Goal: Task Accomplishment & Management: Use online tool/utility

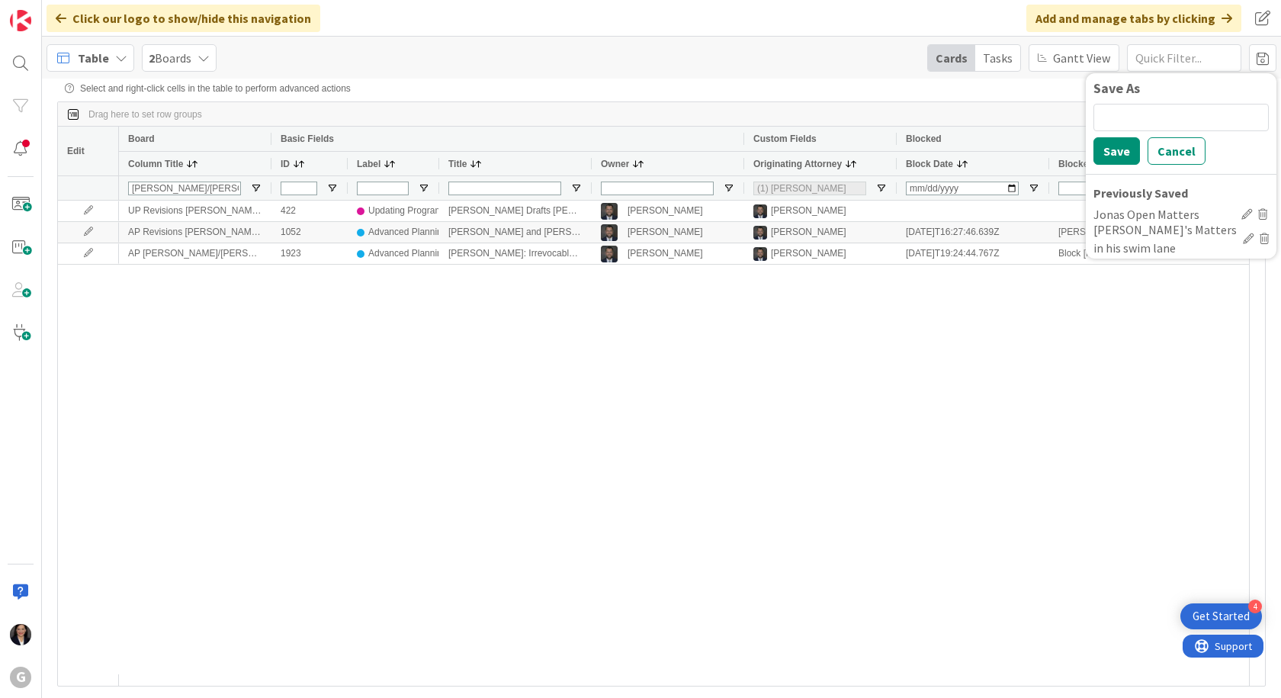
click at [81, 59] on span "Table" at bounding box center [93, 58] width 31 height 18
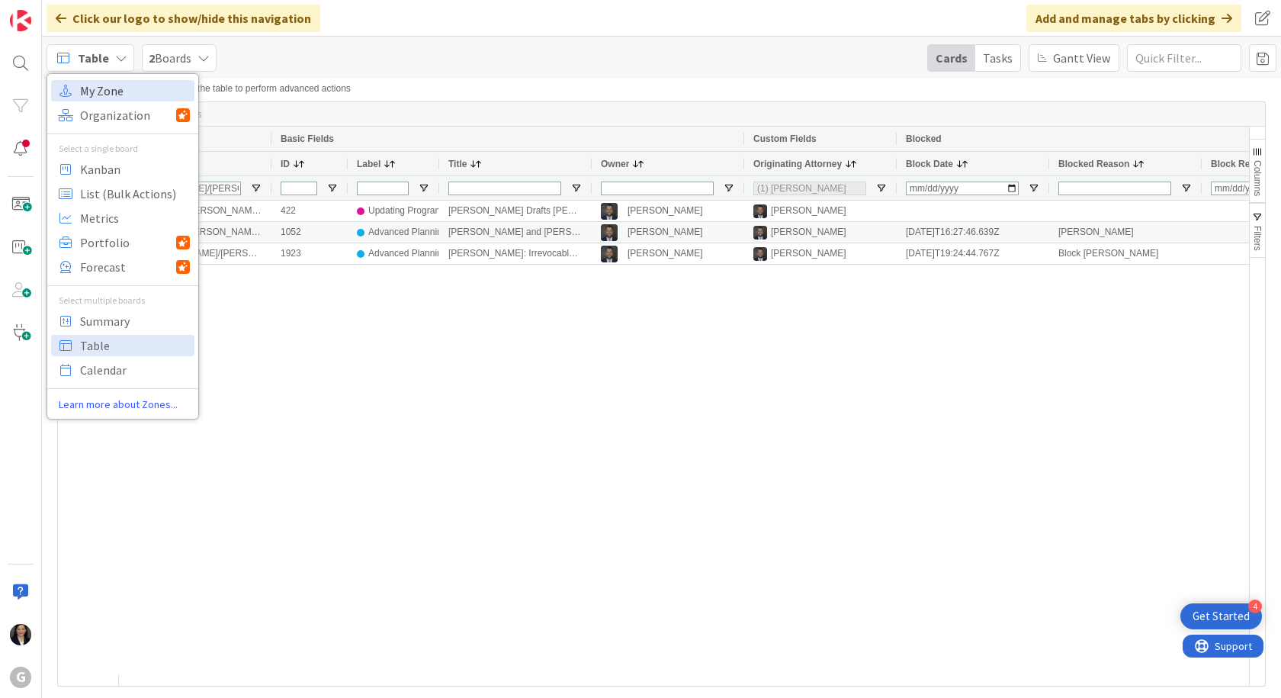
click at [112, 96] on span "My Zone" at bounding box center [135, 90] width 110 height 23
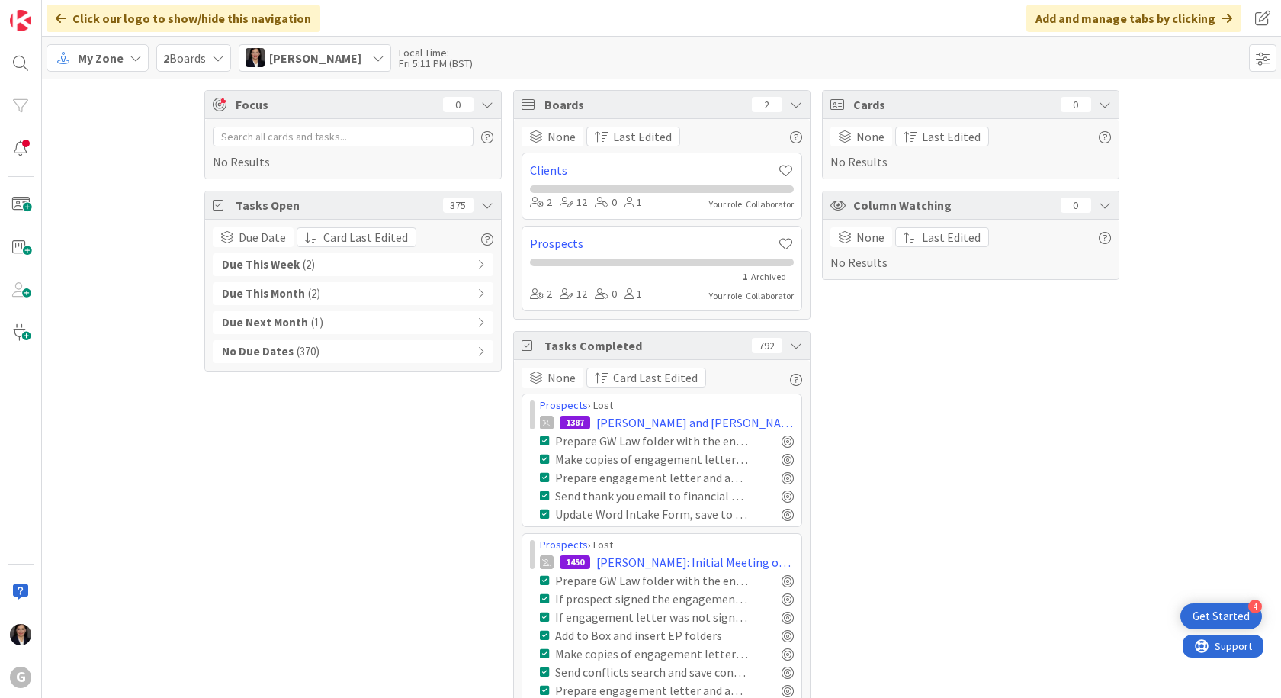
click at [91, 55] on span "My Zone" at bounding box center [101, 58] width 46 height 18
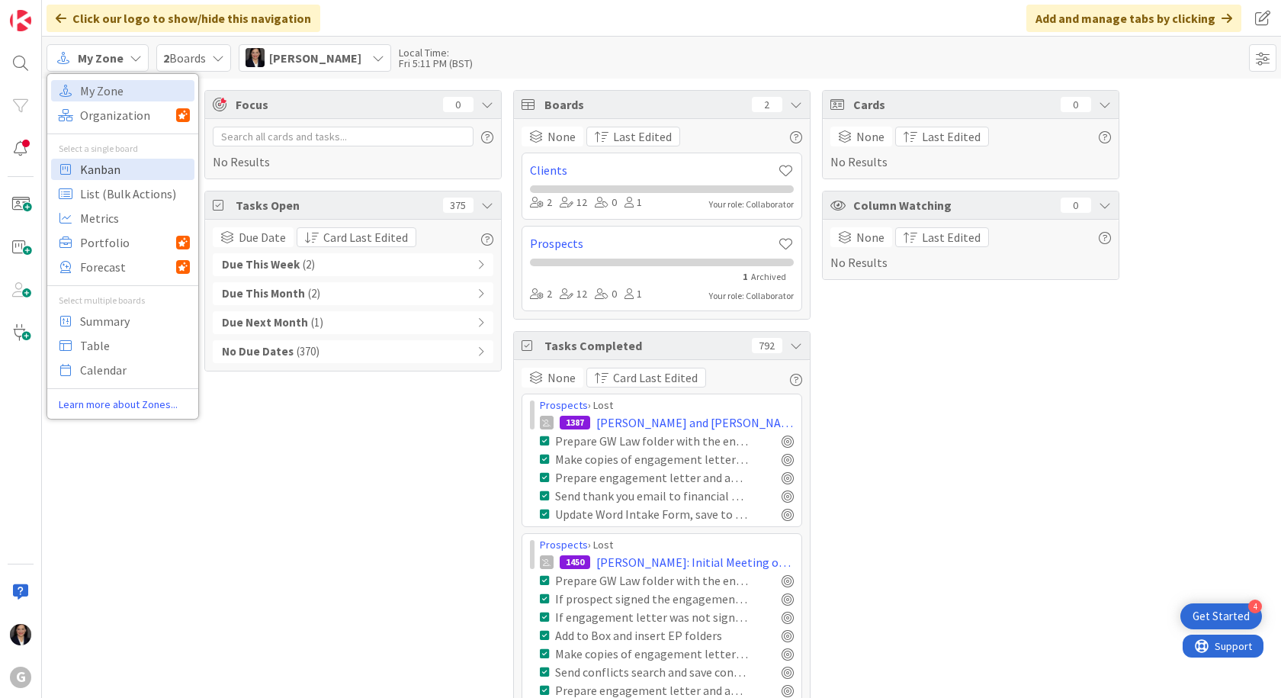
click at [89, 167] on span "Kanban" at bounding box center [135, 169] width 110 height 23
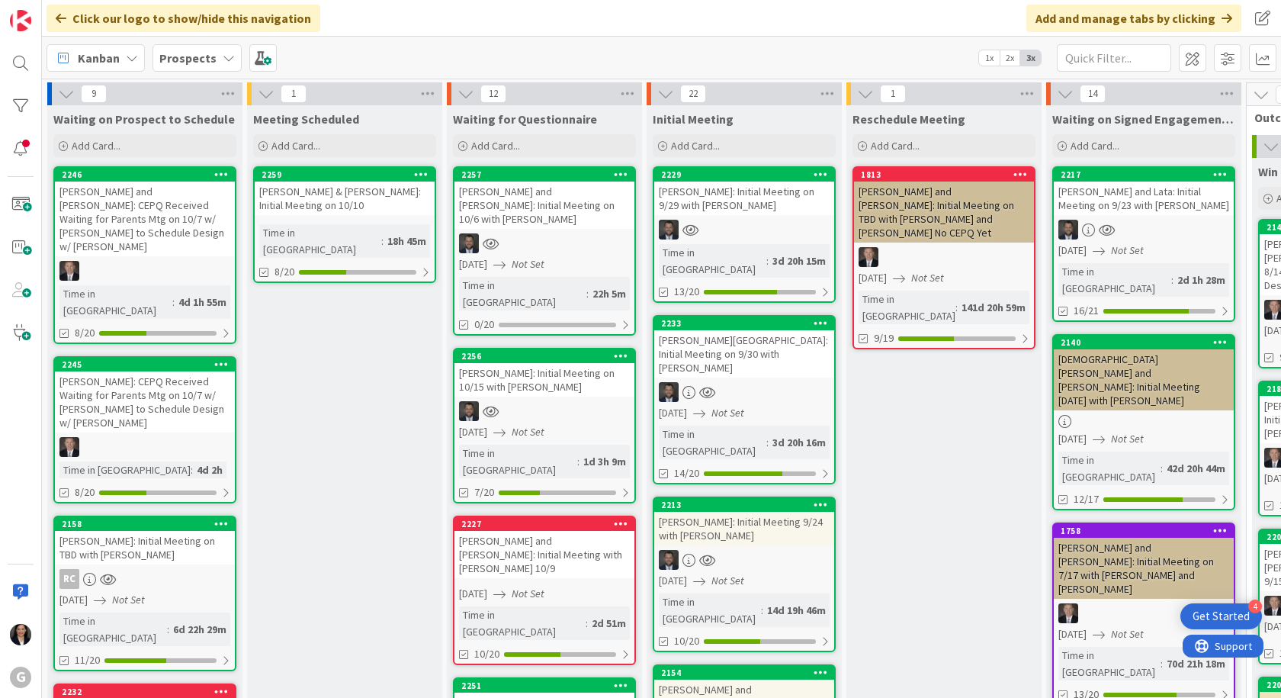
scroll to position [76, 0]
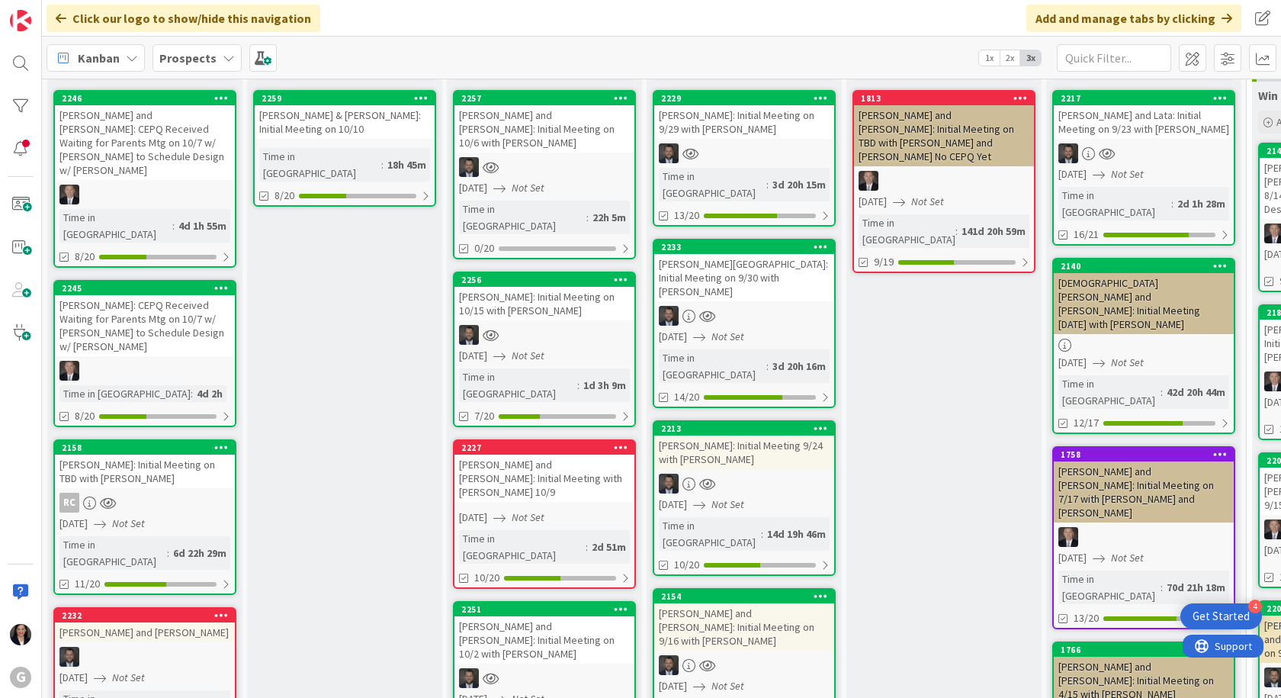
click at [537, 616] on div "[PERSON_NAME] and [PERSON_NAME]: Initial Meeting on 10/2 with [PERSON_NAME]" at bounding box center [544, 639] width 180 height 47
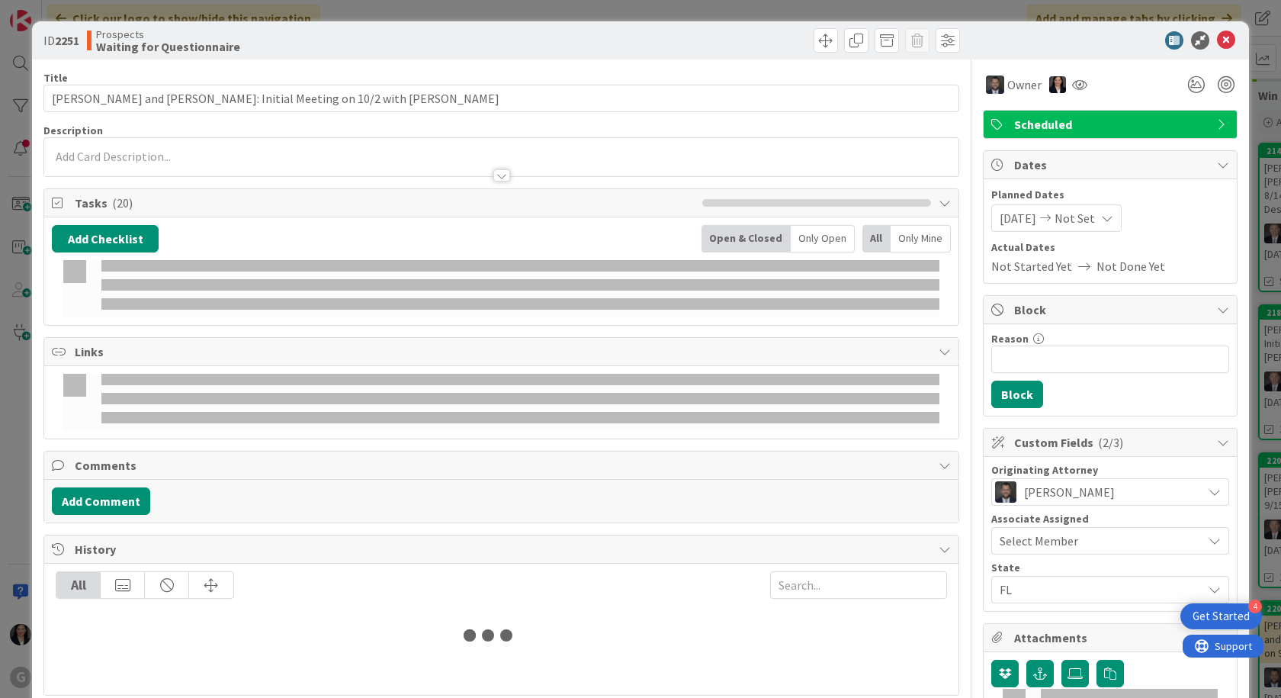
click at [144, 161] on div at bounding box center [501, 168] width 914 height 16
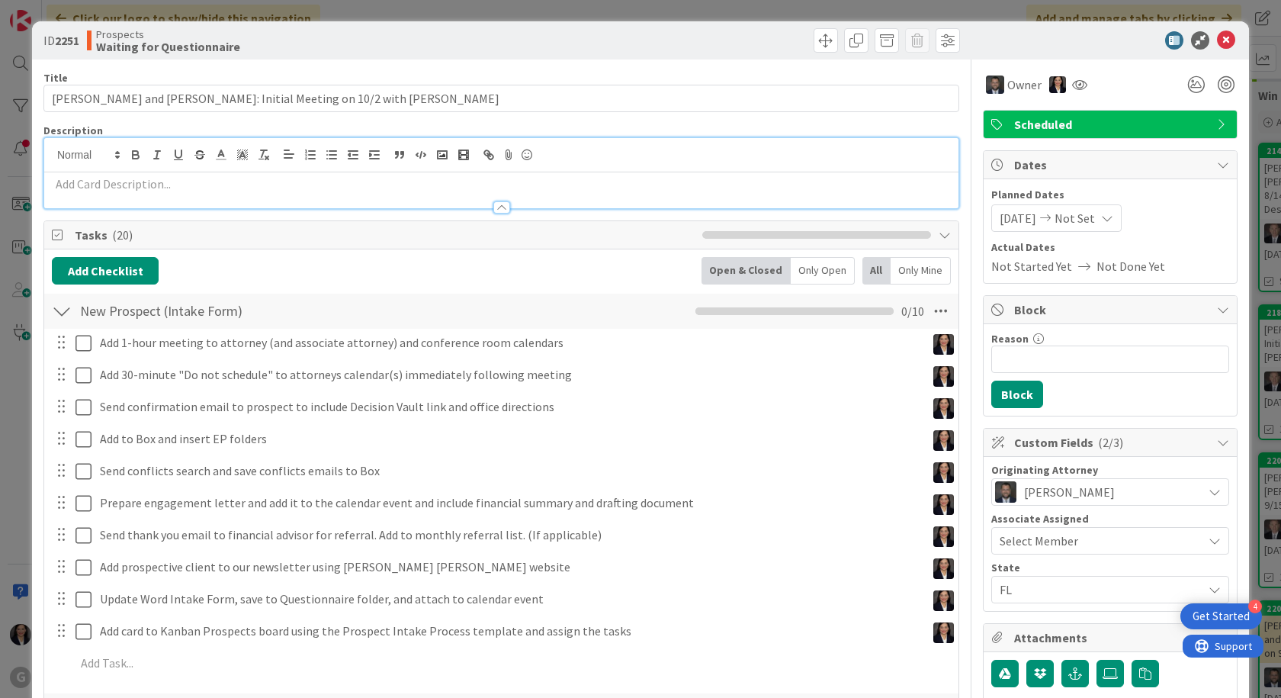
click at [130, 181] on p at bounding box center [501, 184] width 899 height 18
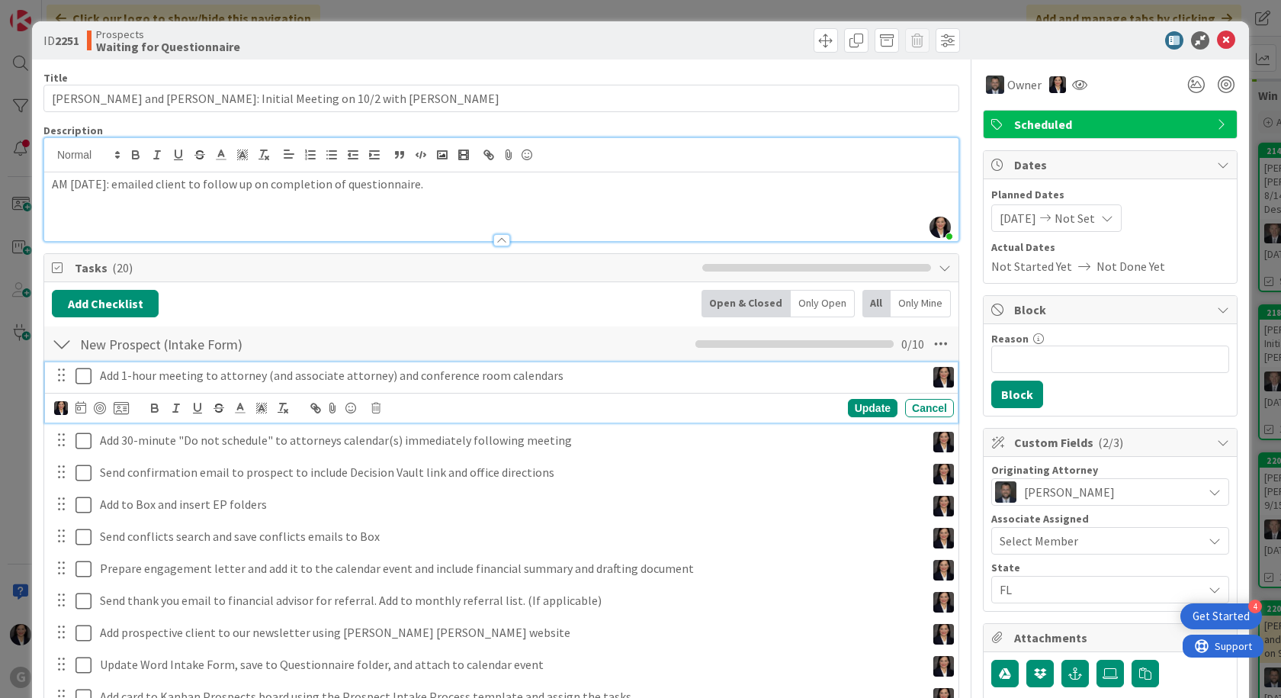
click at [88, 374] on icon at bounding box center [83, 376] width 16 height 18
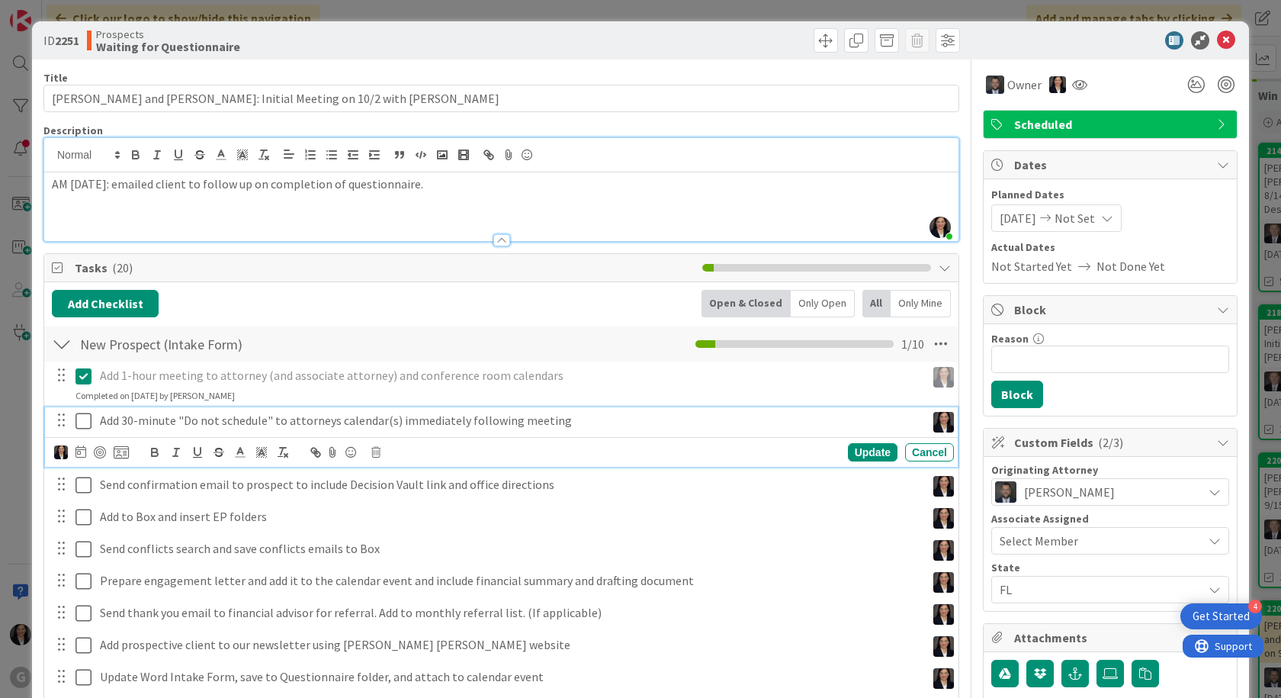
click at [82, 415] on icon at bounding box center [83, 421] width 16 height 18
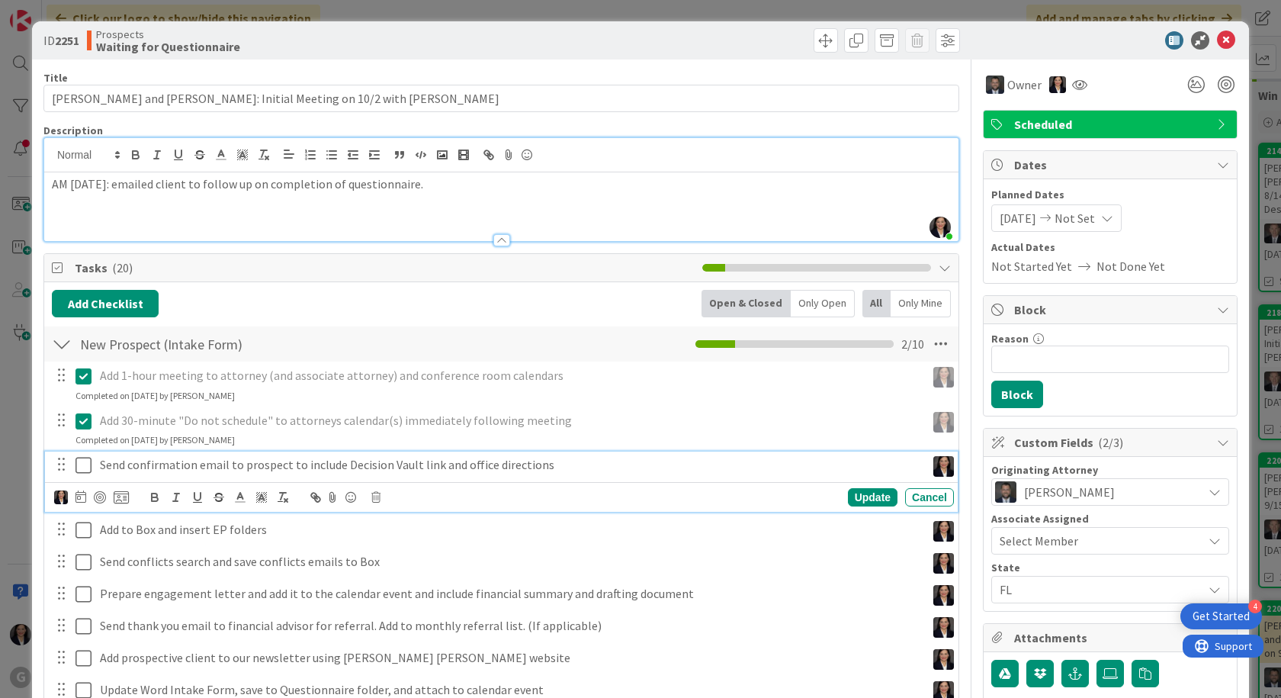
click at [84, 464] on icon at bounding box center [83, 465] width 16 height 18
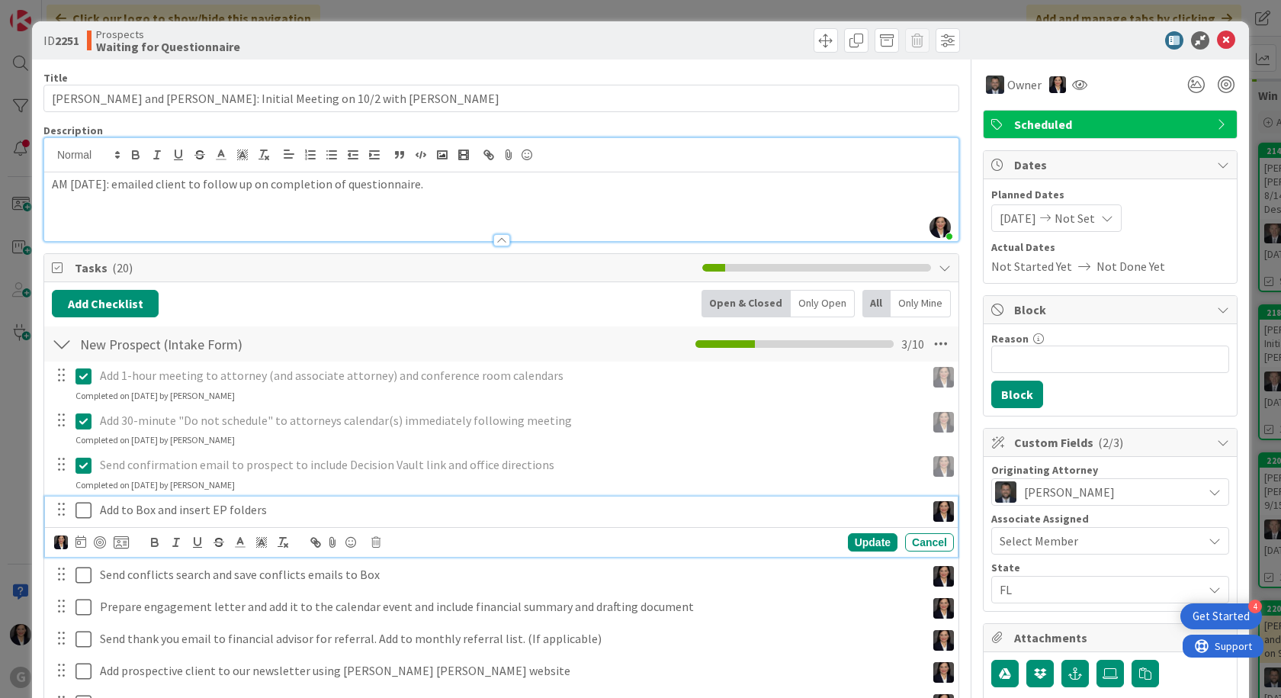
click at [81, 504] on icon at bounding box center [83, 510] width 16 height 18
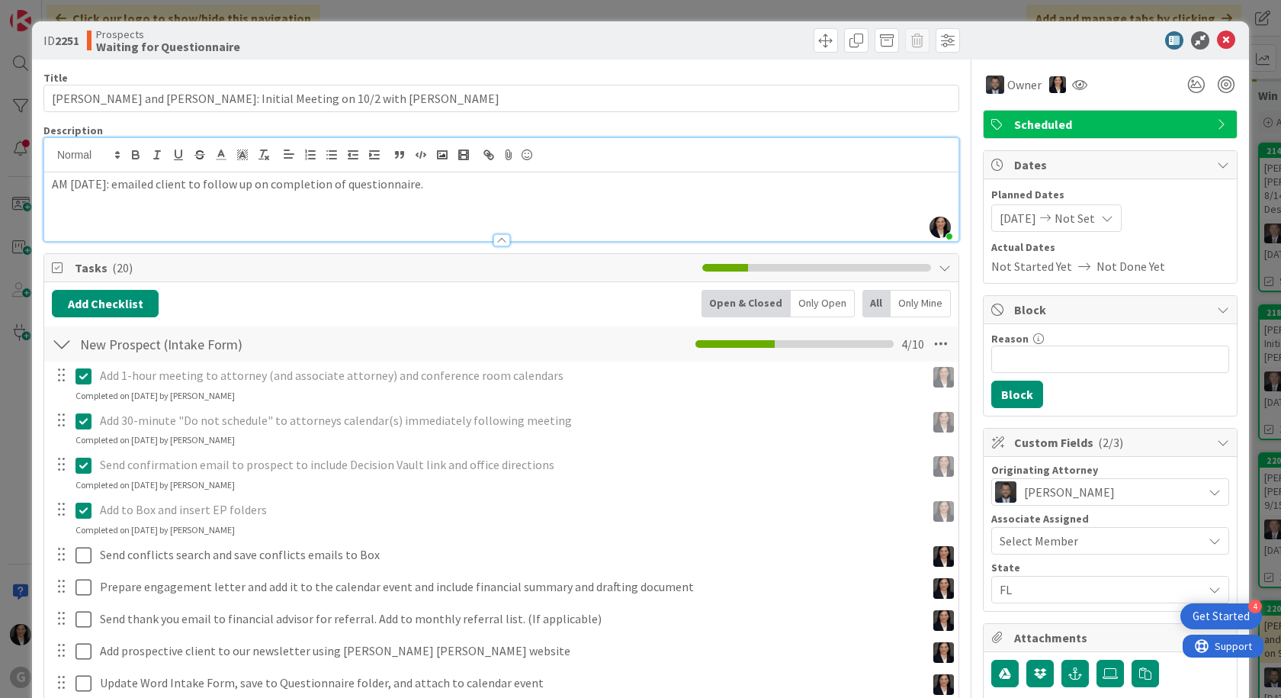
click at [84, 539] on div "Add 1-hour meeting to attorney (and associate attorney) and conference room cal…" at bounding box center [501, 563] width 899 height 405
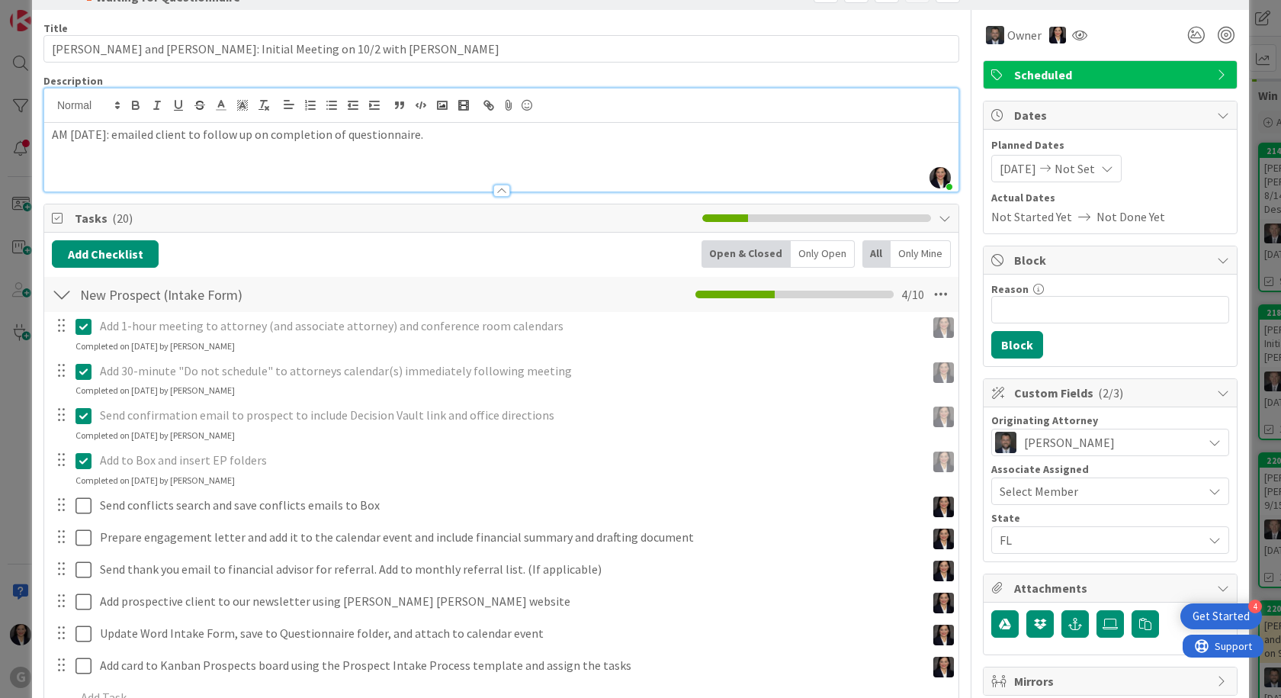
scroll to position [76, 0]
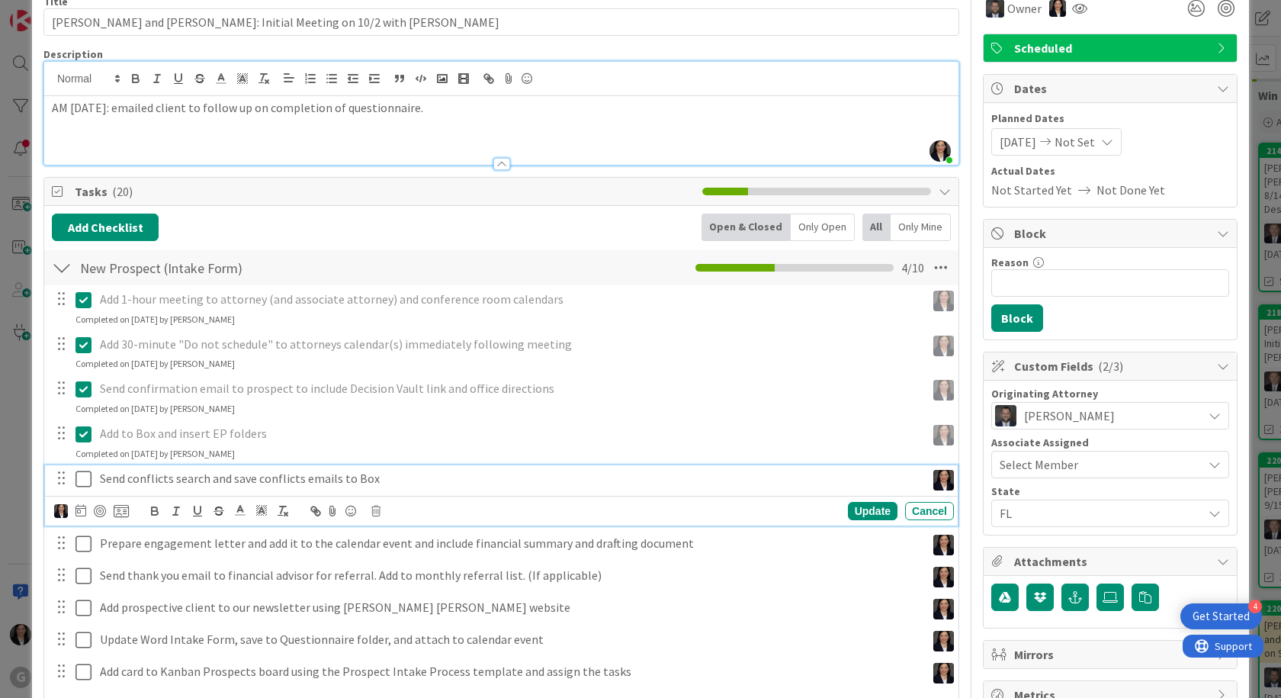
click at [87, 480] on icon at bounding box center [83, 479] width 16 height 18
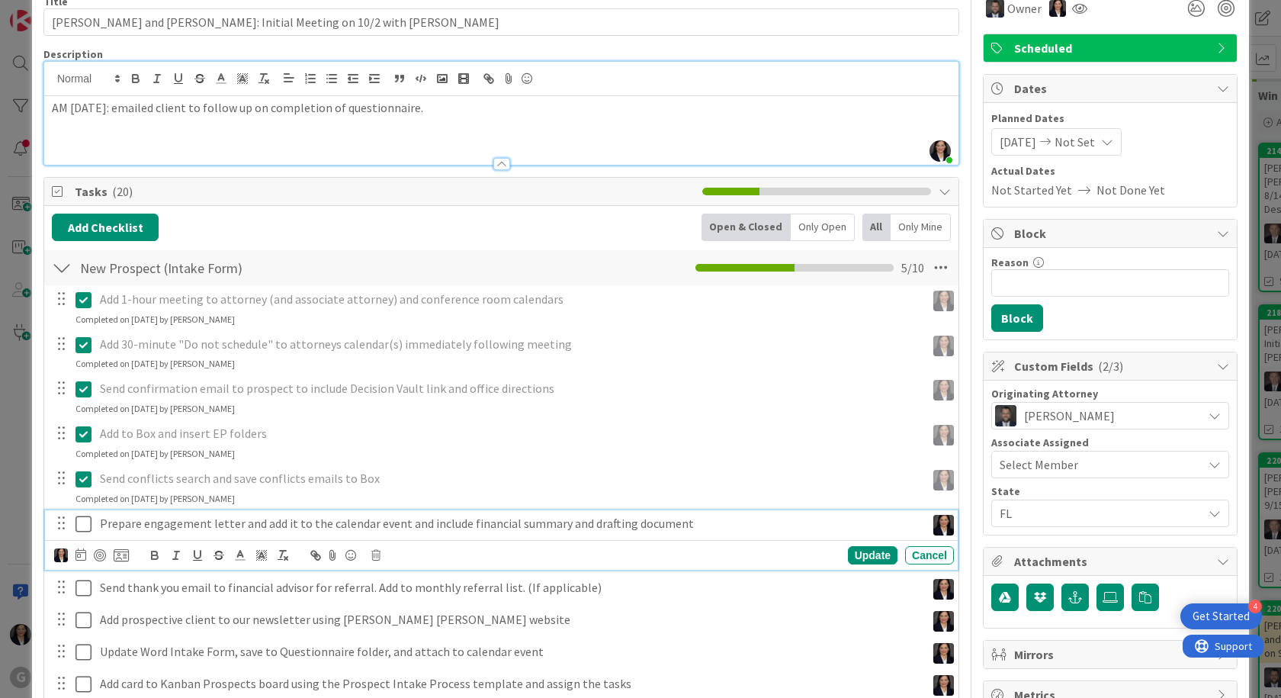
click at [83, 531] on icon at bounding box center [83, 524] width 16 height 18
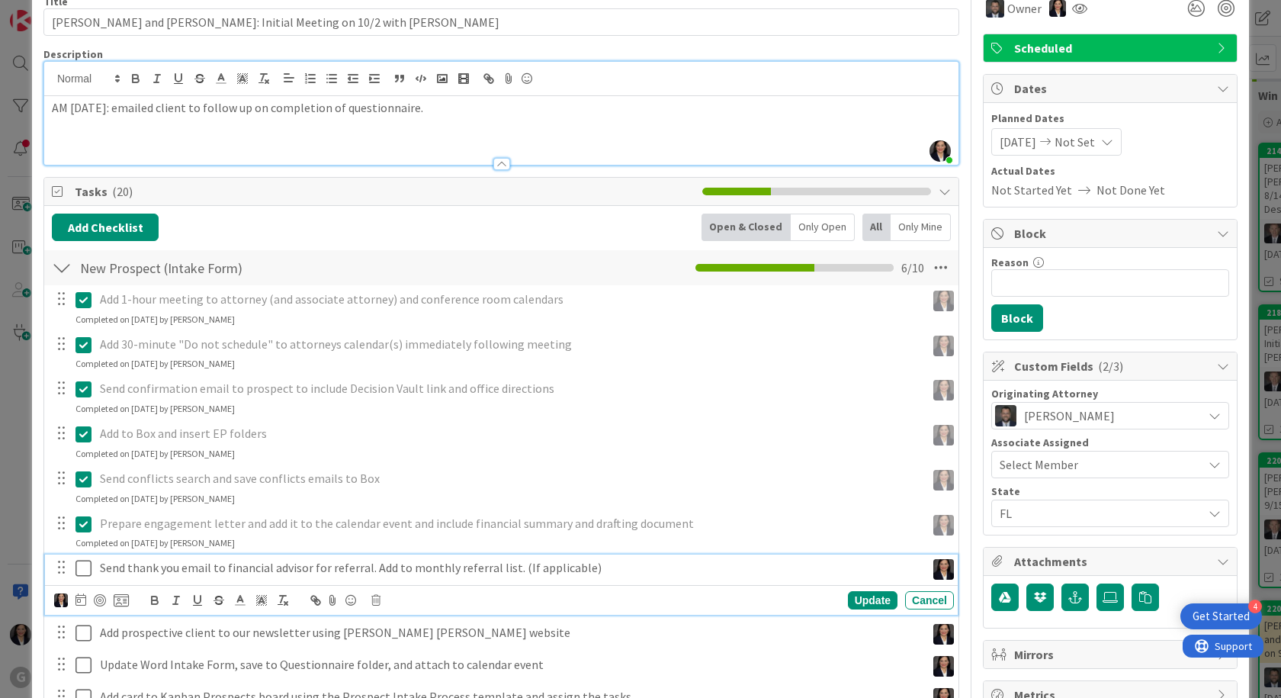
click at [84, 560] on icon at bounding box center [83, 568] width 16 height 18
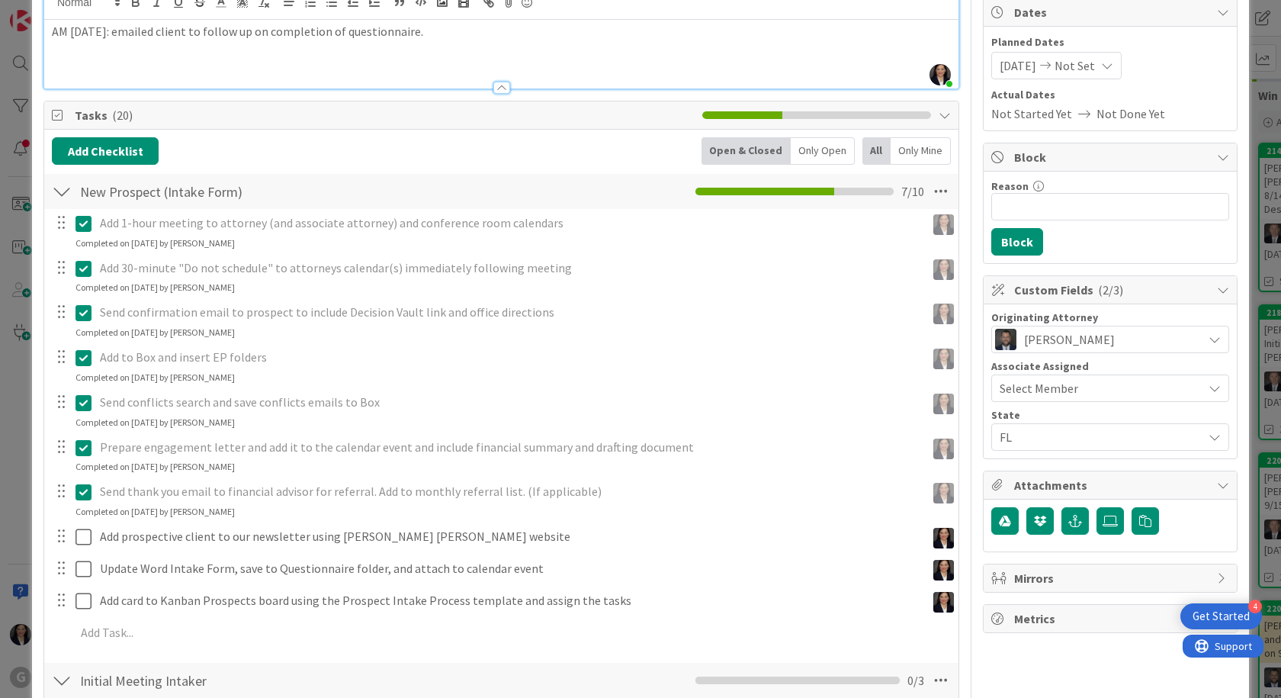
scroll to position [229, 0]
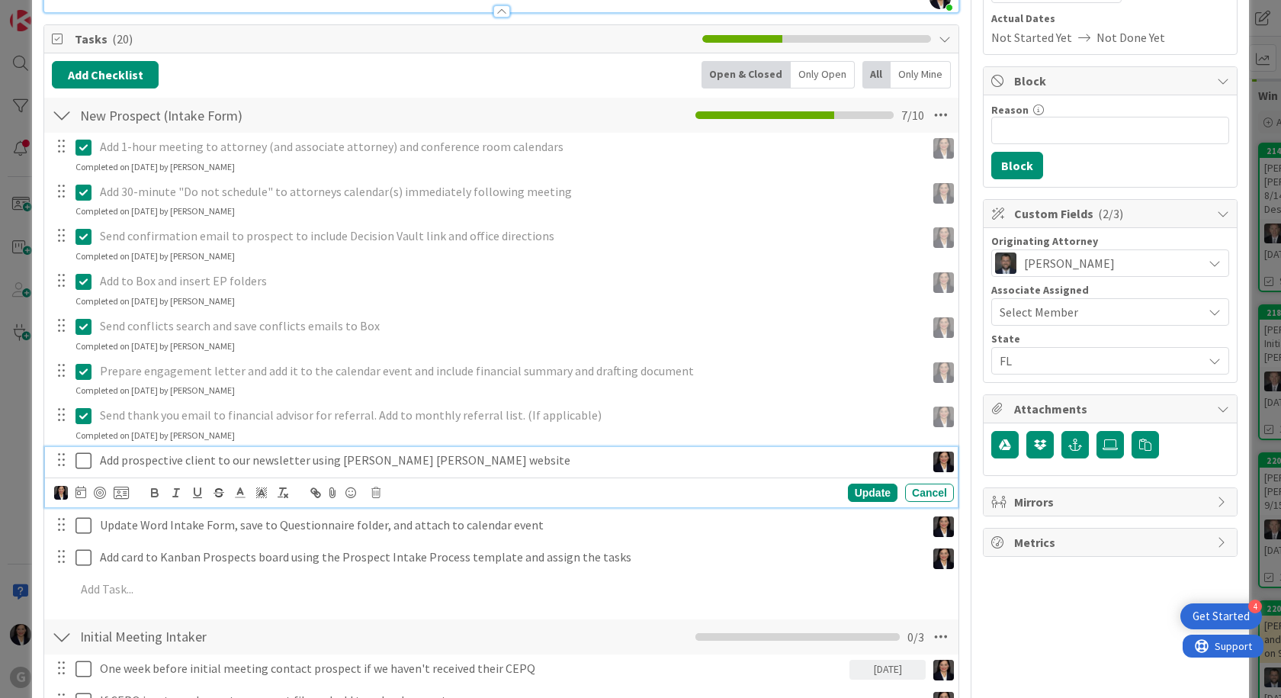
click at [85, 455] on icon at bounding box center [83, 460] width 16 height 18
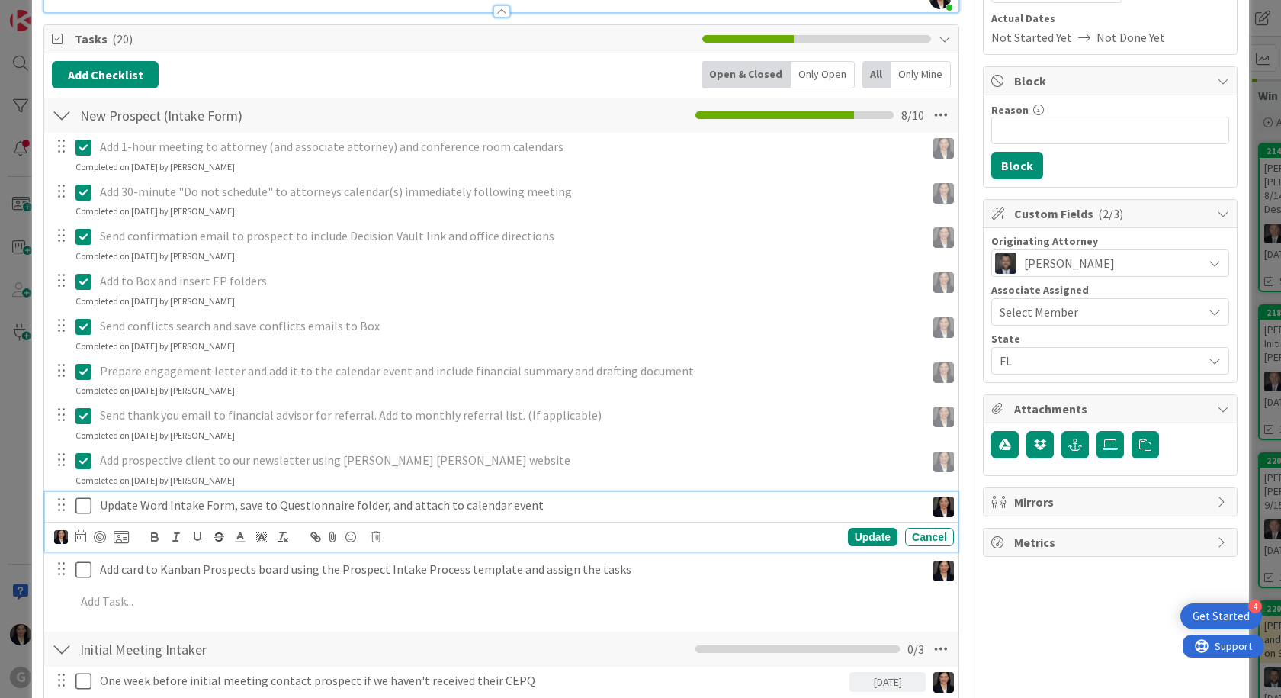
click at [79, 507] on icon at bounding box center [83, 505] width 16 height 18
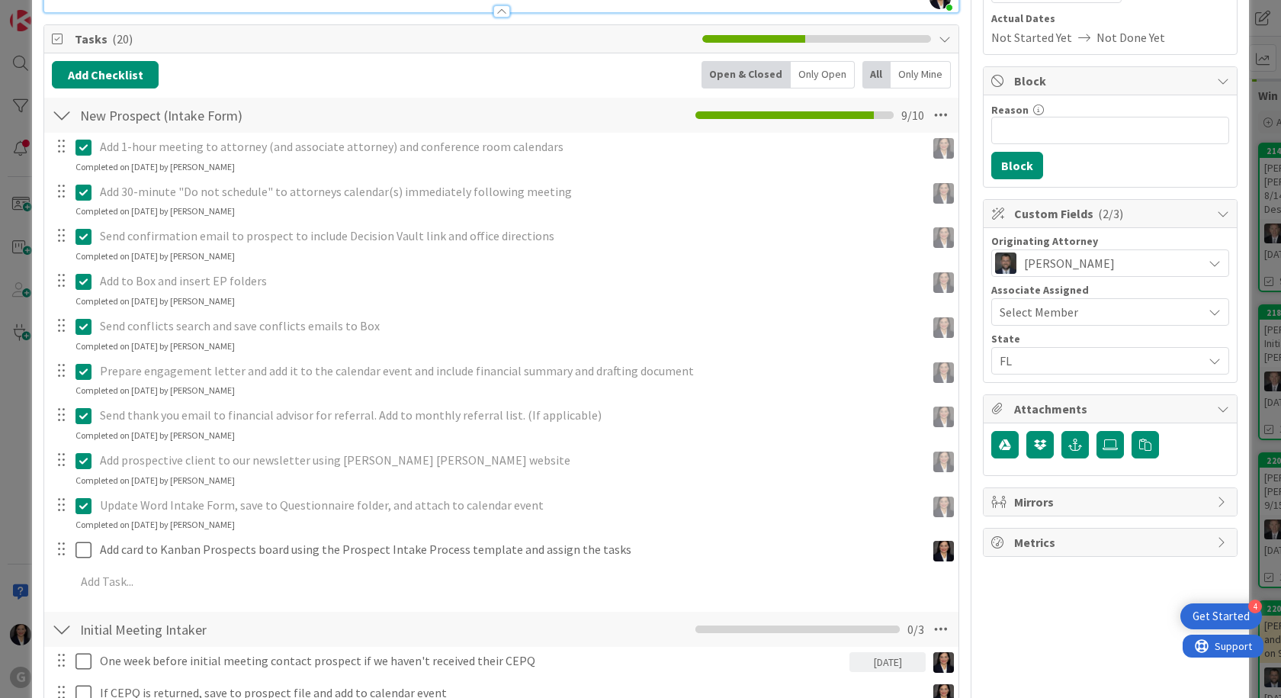
scroll to position [305, 0]
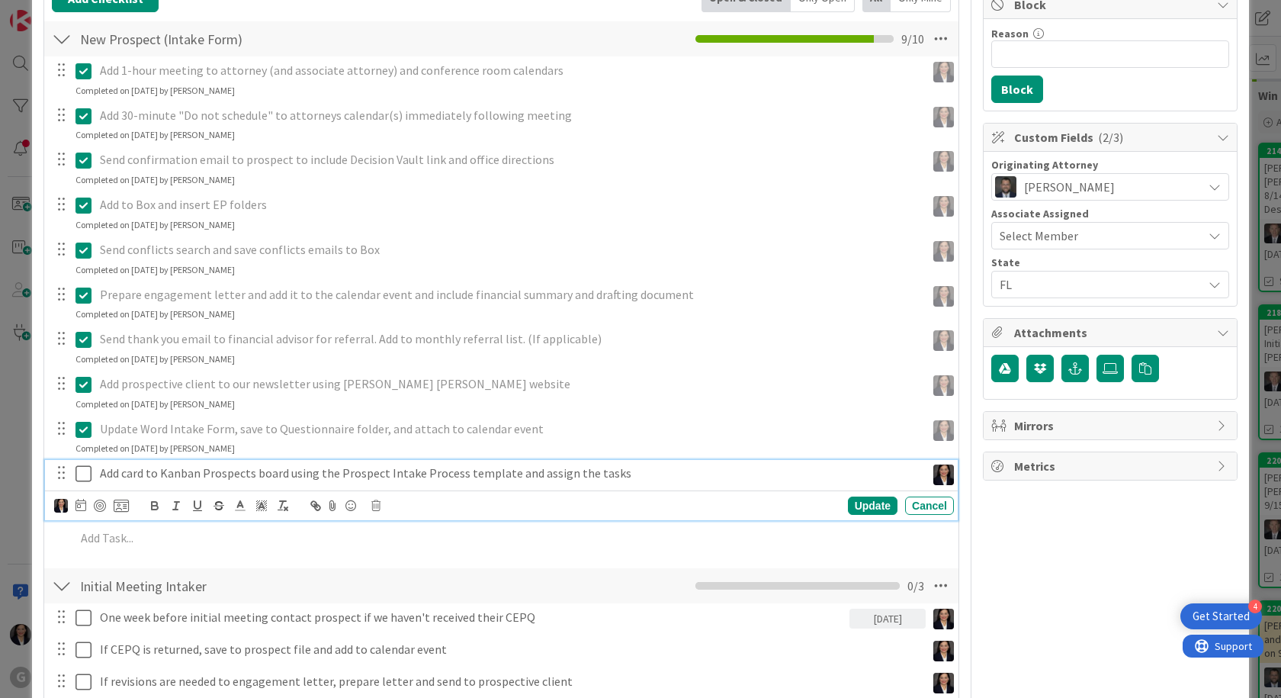
click at [84, 470] on icon at bounding box center [83, 473] width 16 height 18
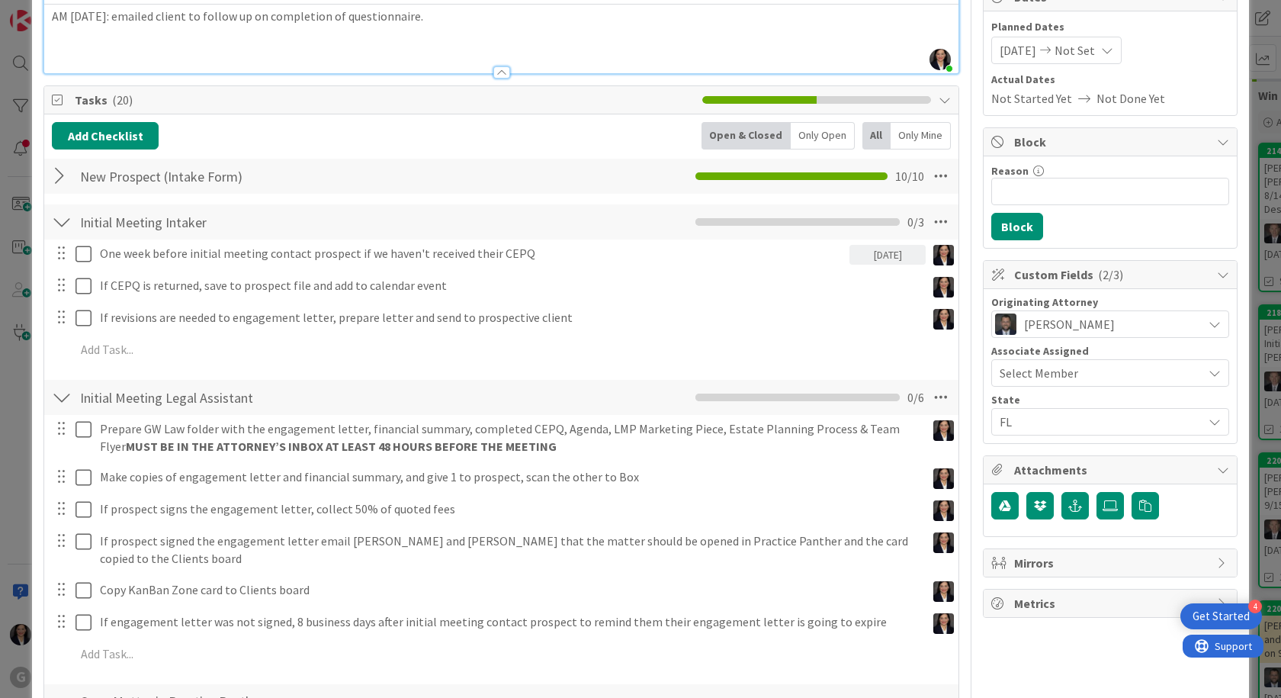
scroll to position [152, 0]
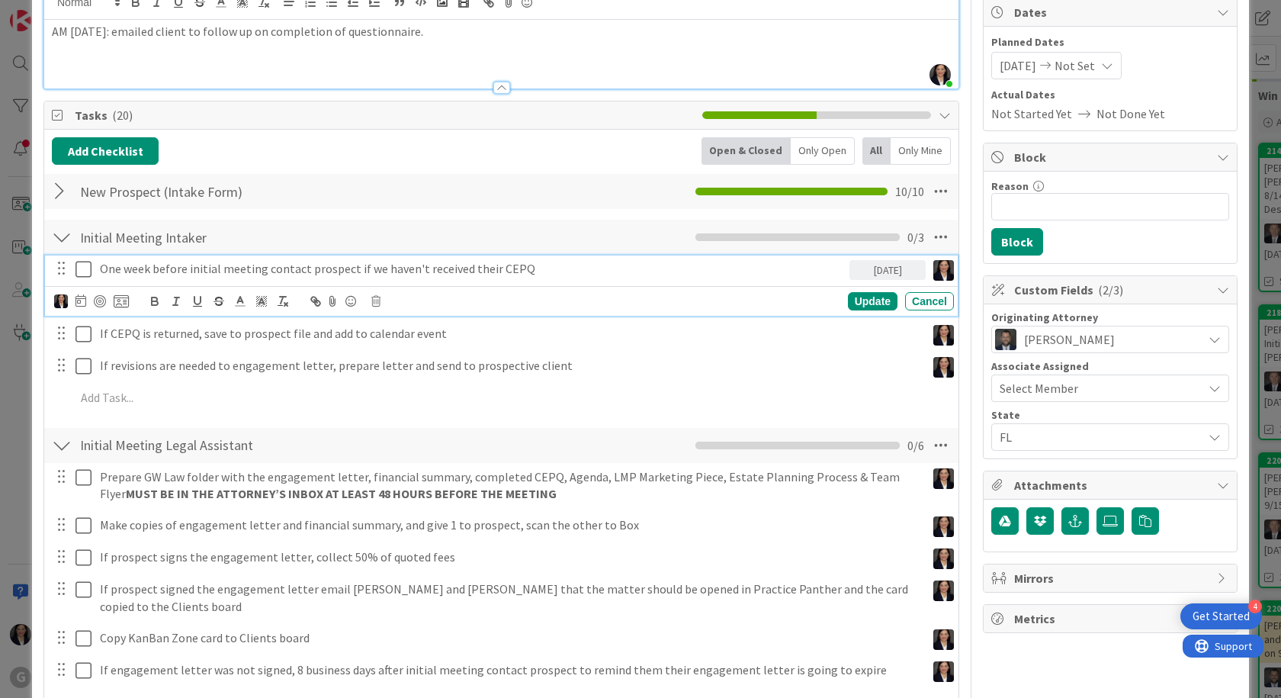
click at [89, 271] on icon at bounding box center [83, 269] width 16 height 18
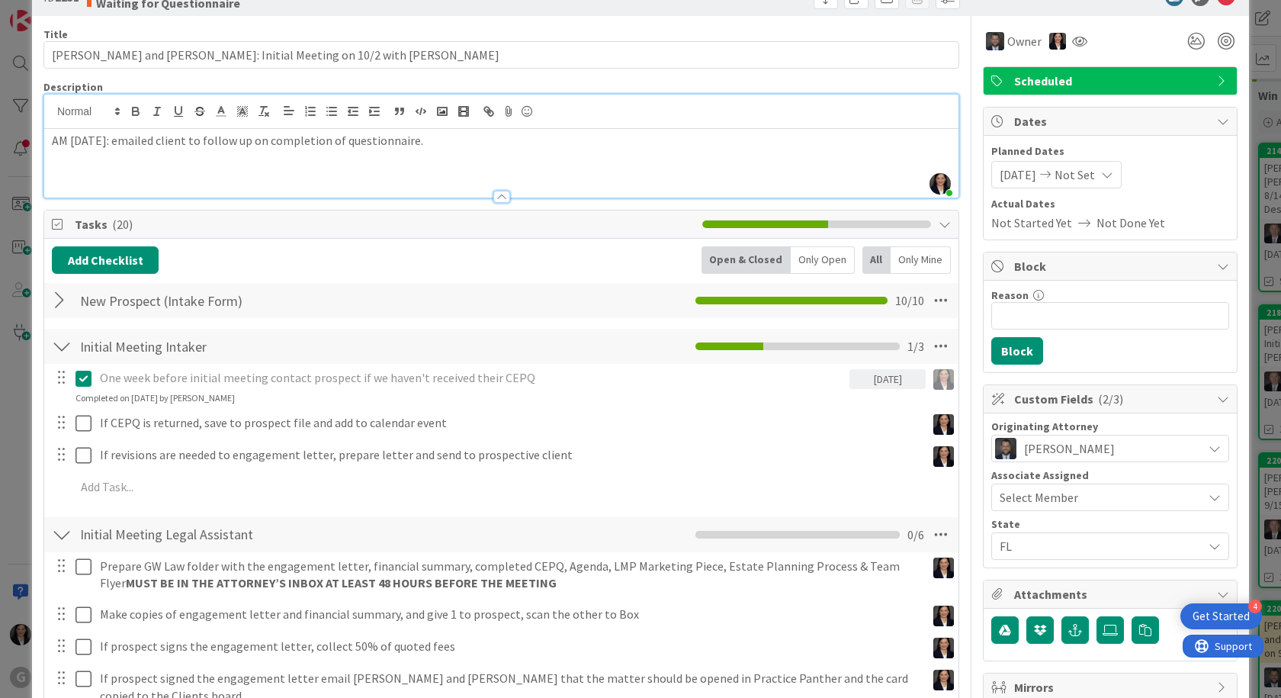
scroll to position [0, 0]
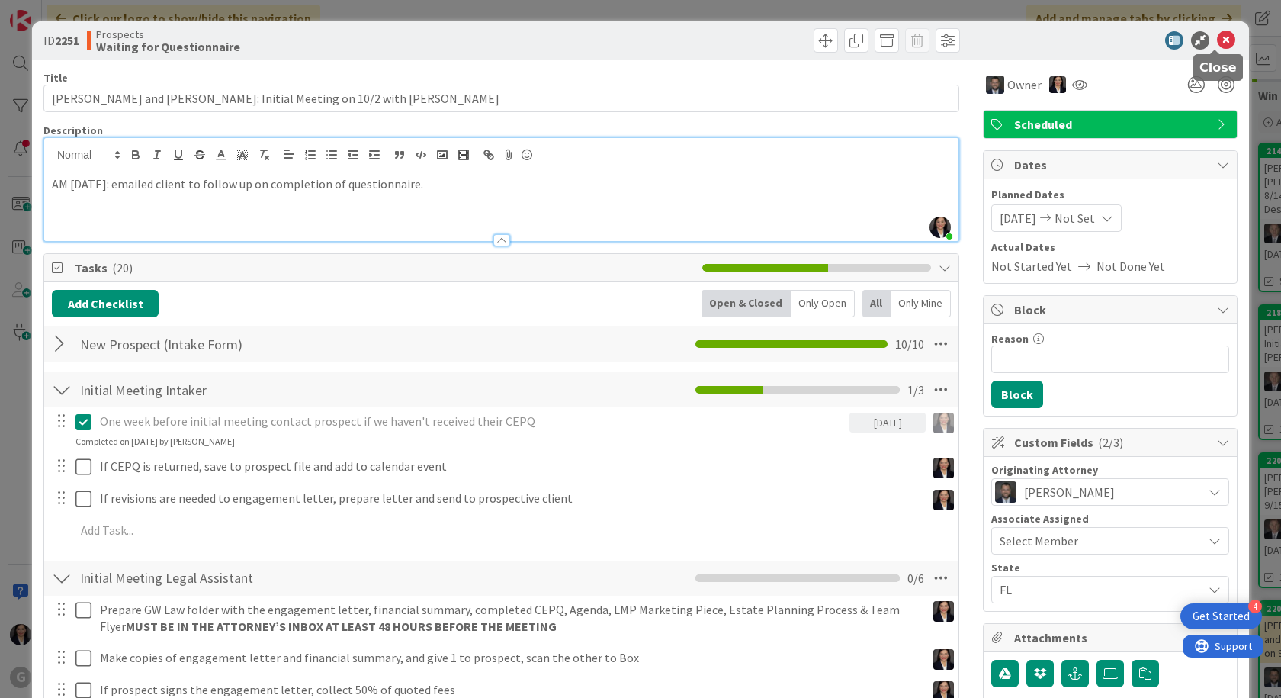
click at [1221, 39] on icon at bounding box center [1226, 40] width 18 height 18
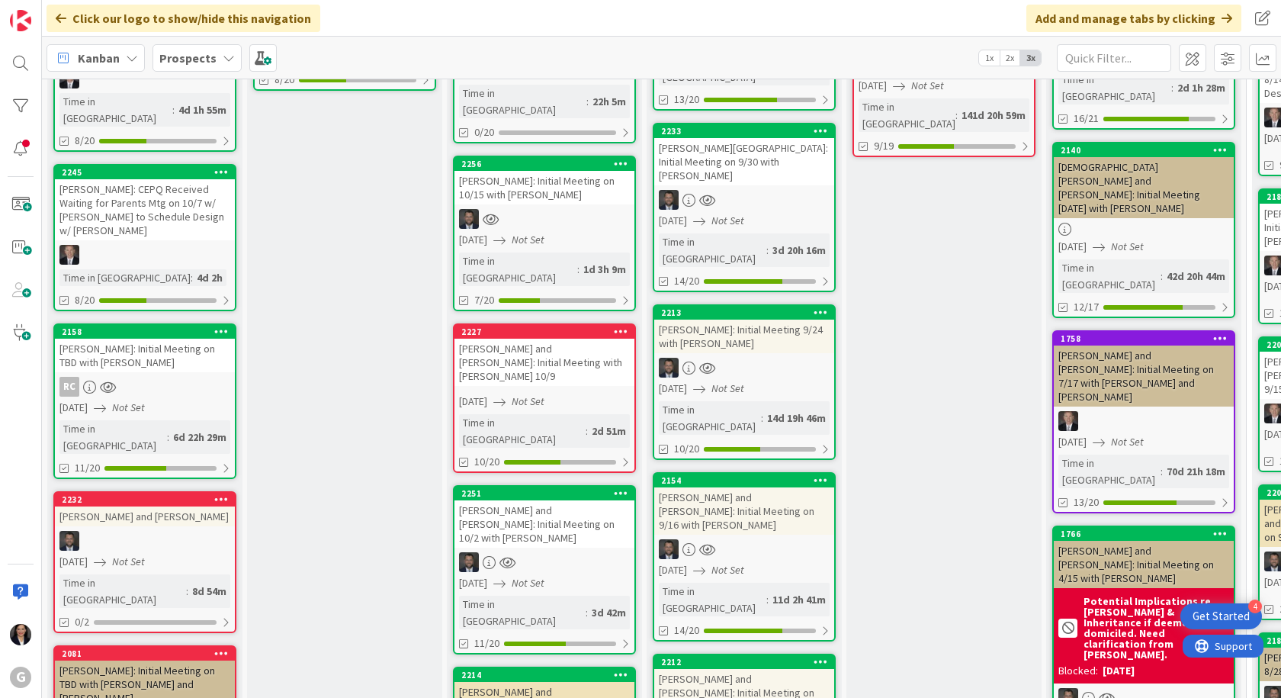
scroll to position [229, 0]
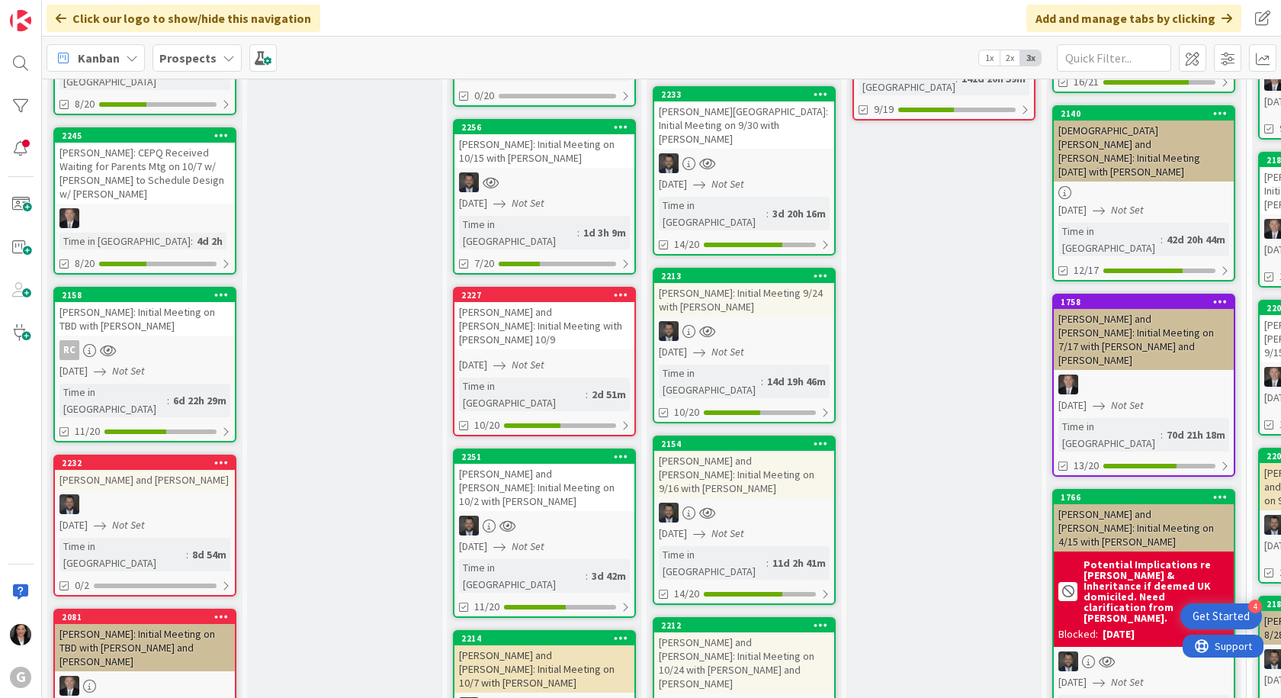
click at [552, 172] on div at bounding box center [544, 182] width 180 height 20
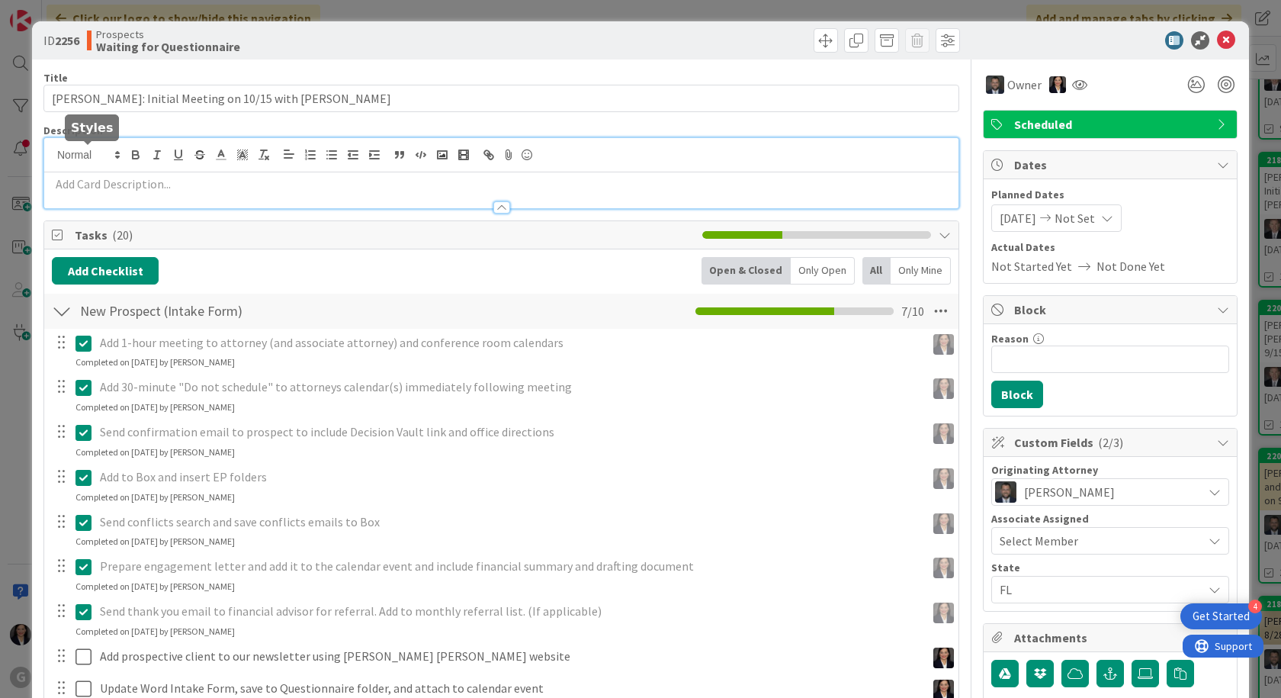
click at [75, 156] on div at bounding box center [501, 173] width 914 height 70
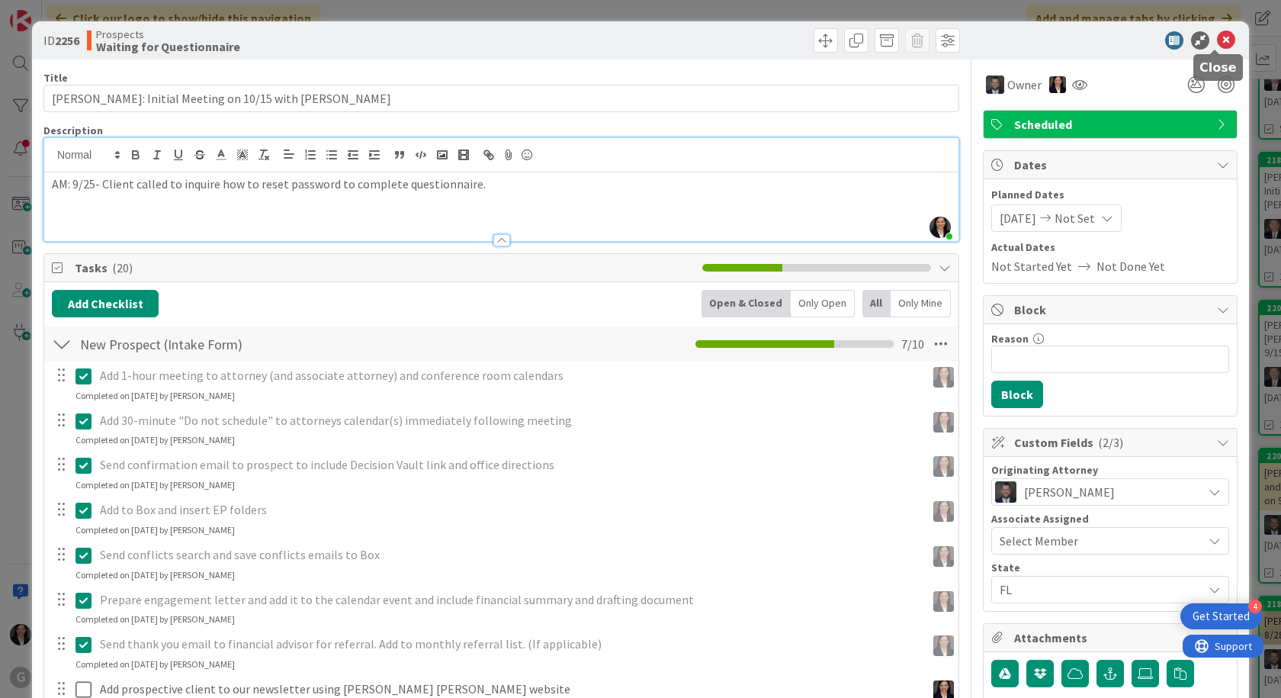
click at [1218, 44] on icon at bounding box center [1226, 40] width 18 height 18
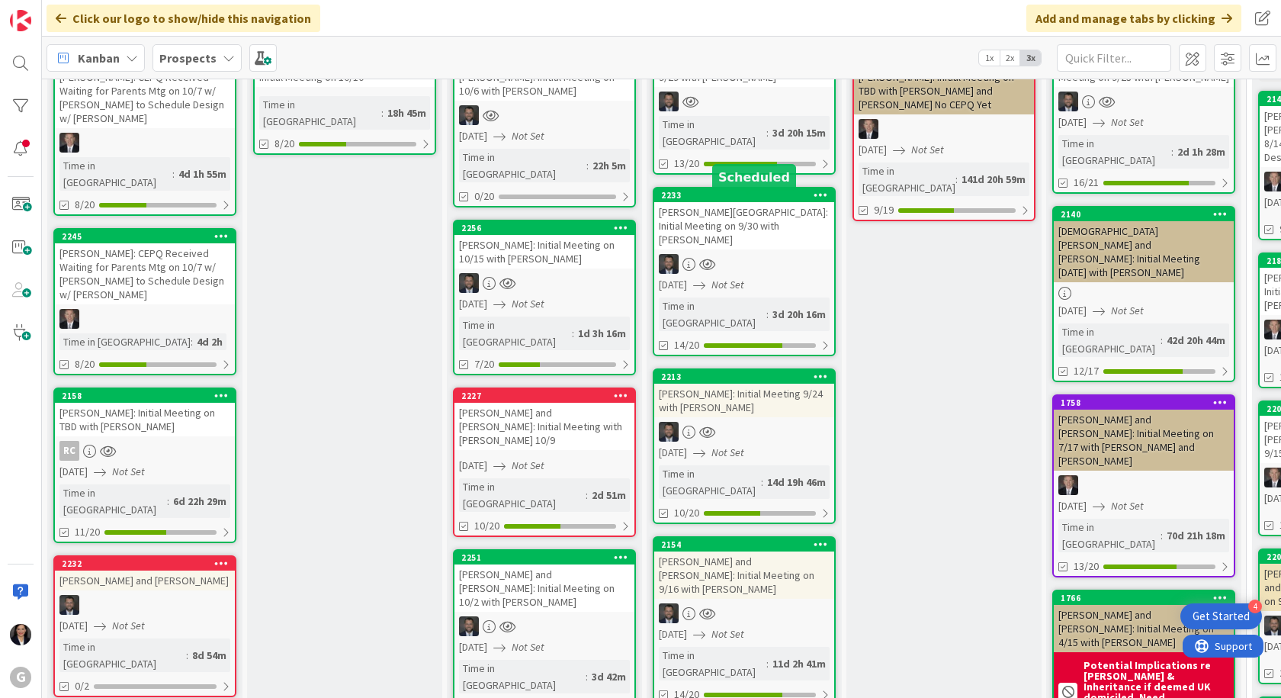
scroll to position [152, 0]
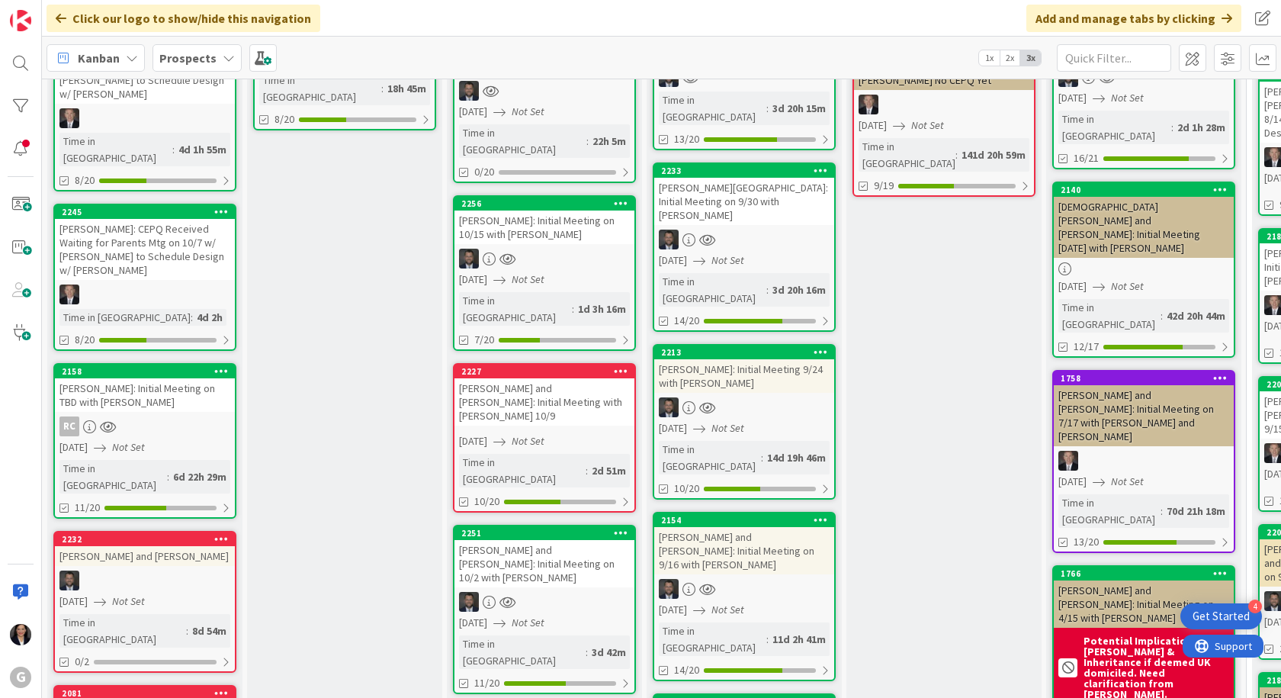
click at [732, 359] on div "[PERSON_NAME]: Initial Meeting 9/24 with [PERSON_NAME]" at bounding box center [744, 376] width 180 height 34
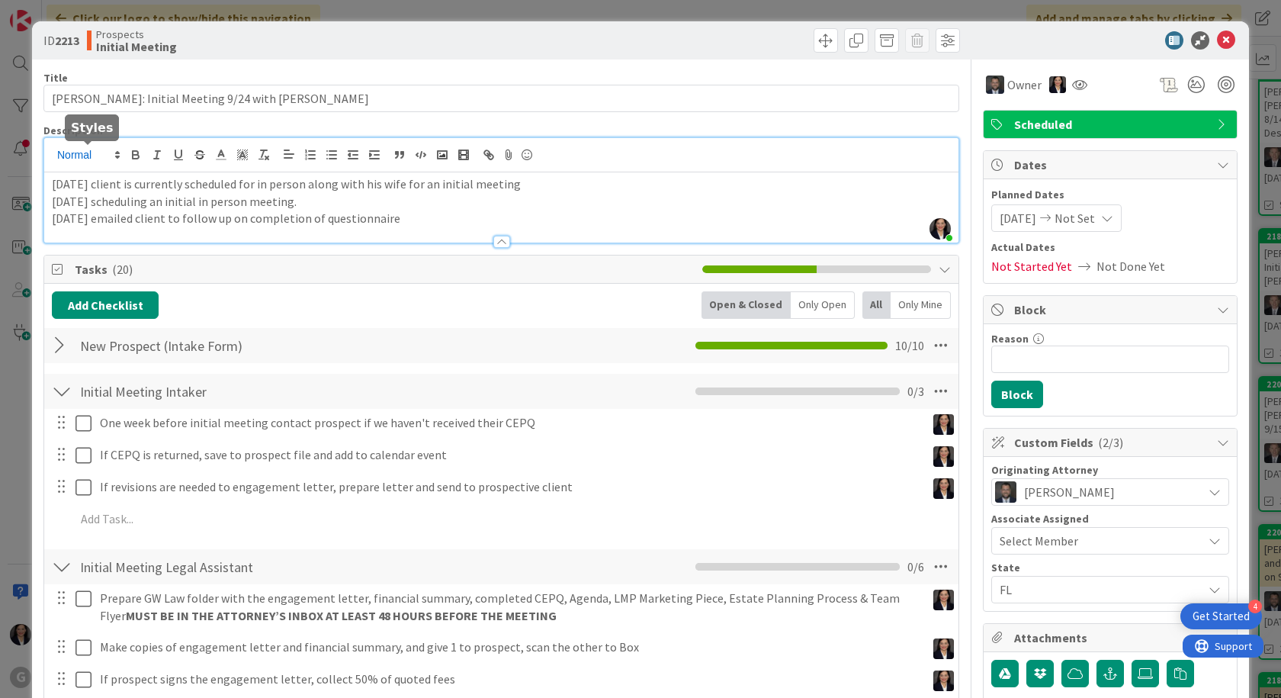
click at [52, 158] on div "[PERSON_NAME] just joined [DATE] client is currently scheduled for in person al…" at bounding box center [501, 190] width 914 height 104
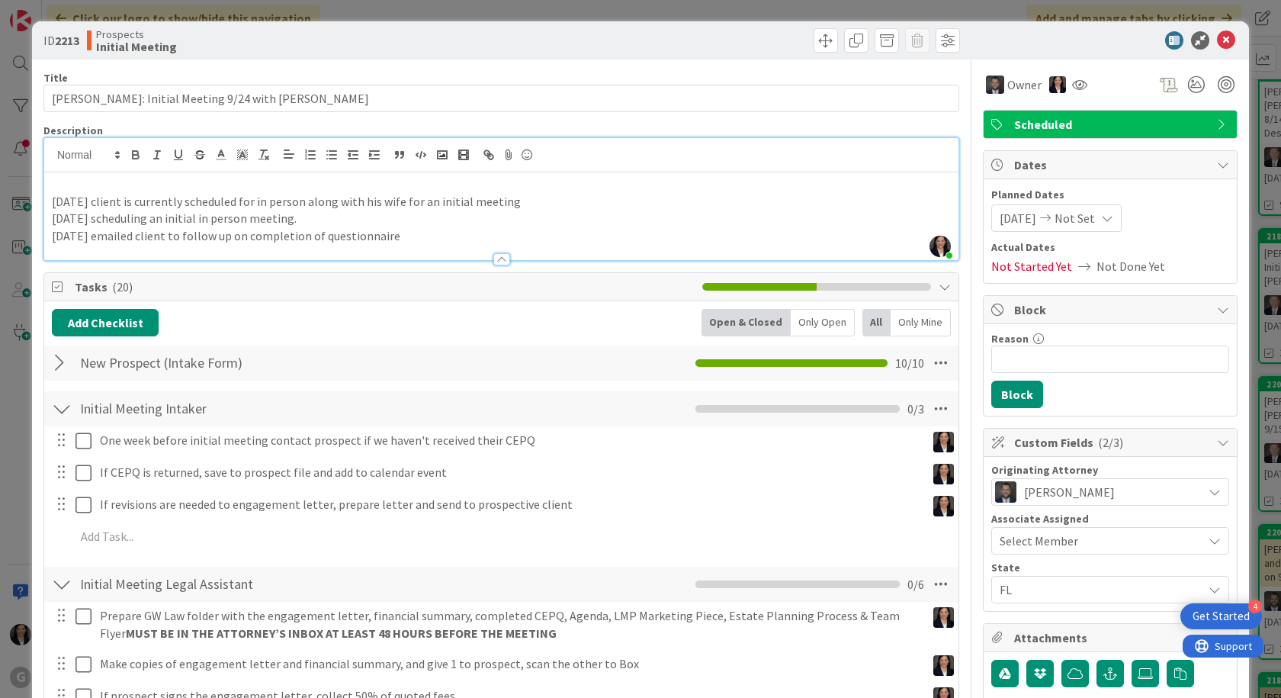
click at [55, 181] on p at bounding box center [501, 184] width 899 height 18
click at [50, 200] on div "[DATE] client is currently scheduled for in person along with his wife for an i…" at bounding box center [501, 216] width 914 height 88
click at [50, 213] on div "AM:[DATE] client is currently scheduled for in person along with his wife for a…" at bounding box center [501, 216] width 914 height 88
click at [52, 239] on p "[DATE] emailed client to follow up on completion of questionnaire" at bounding box center [501, 236] width 899 height 18
click at [66, 184] on p at bounding box center [501, 184] width 899 height 18
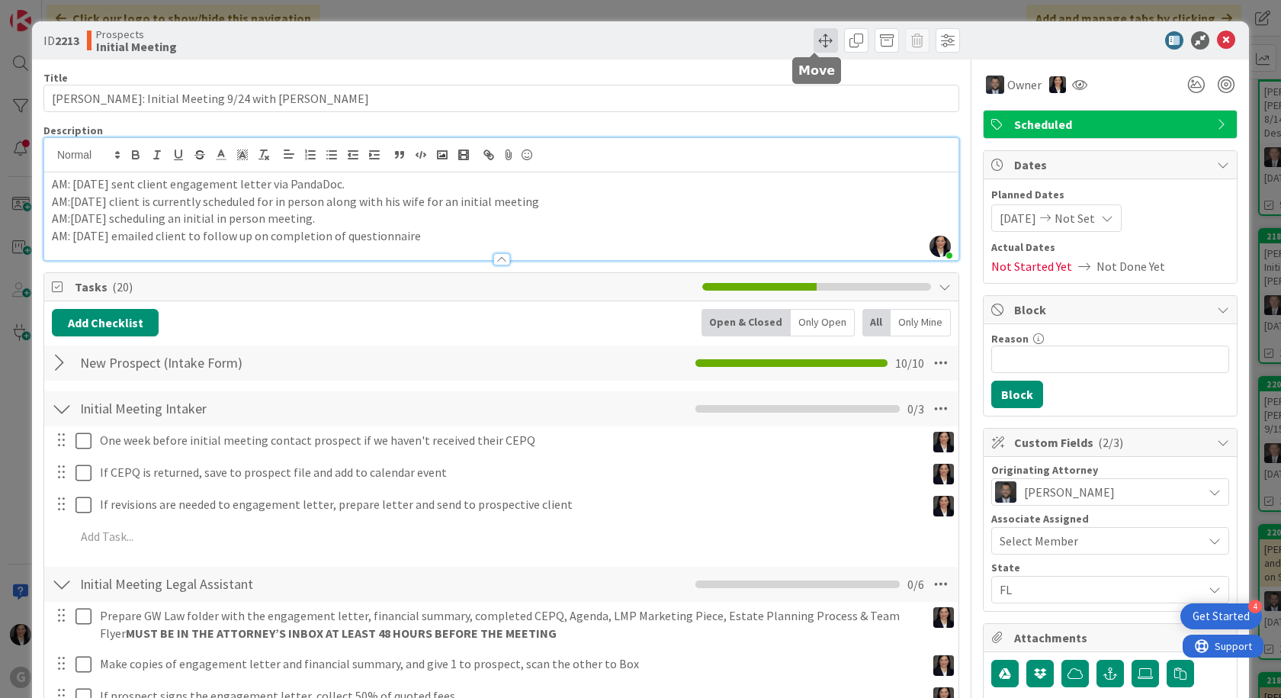
click at [813, 44] on span at bounding box center [825, 40] width 24 height 24
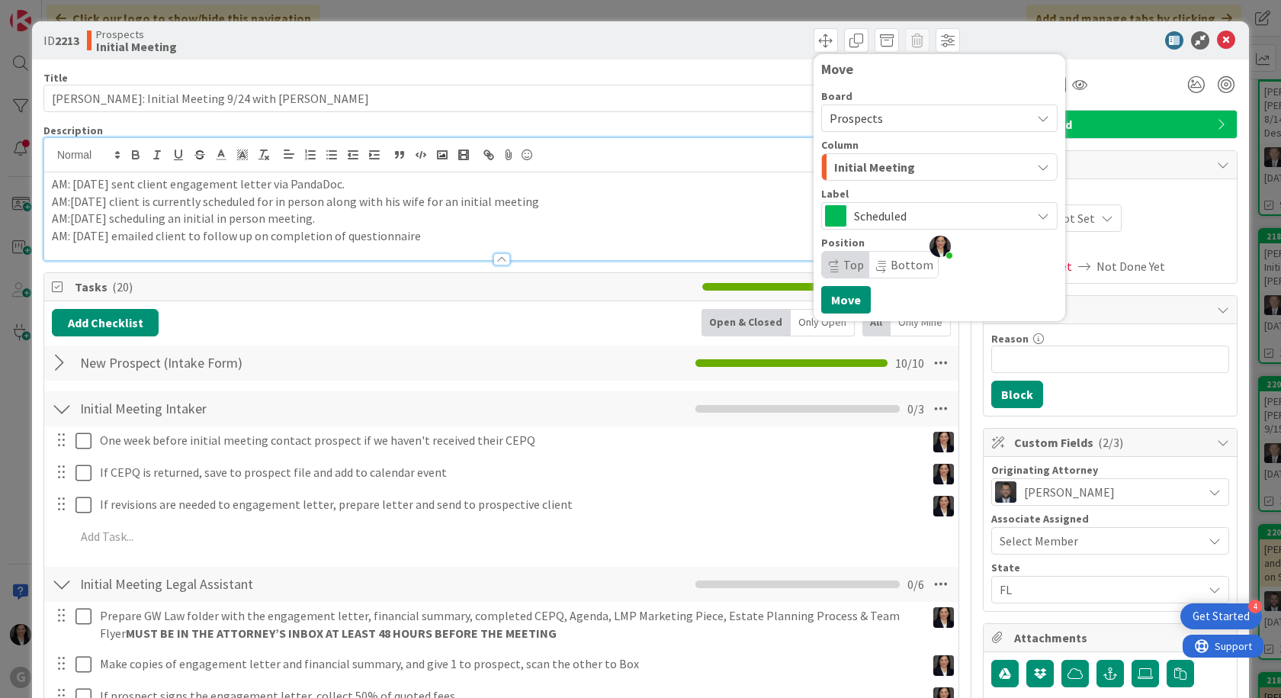
click at [867, 216] on span "Scheduled" at bounding box center [938, 215] width 169 height 21
click at [867, 215] on span "Scheduled" at bounding box center [938, 215] width 169 height 21
click at [880, 160] on span "Initial Meeting" at bounding box center [874, 167] width 81 height 20
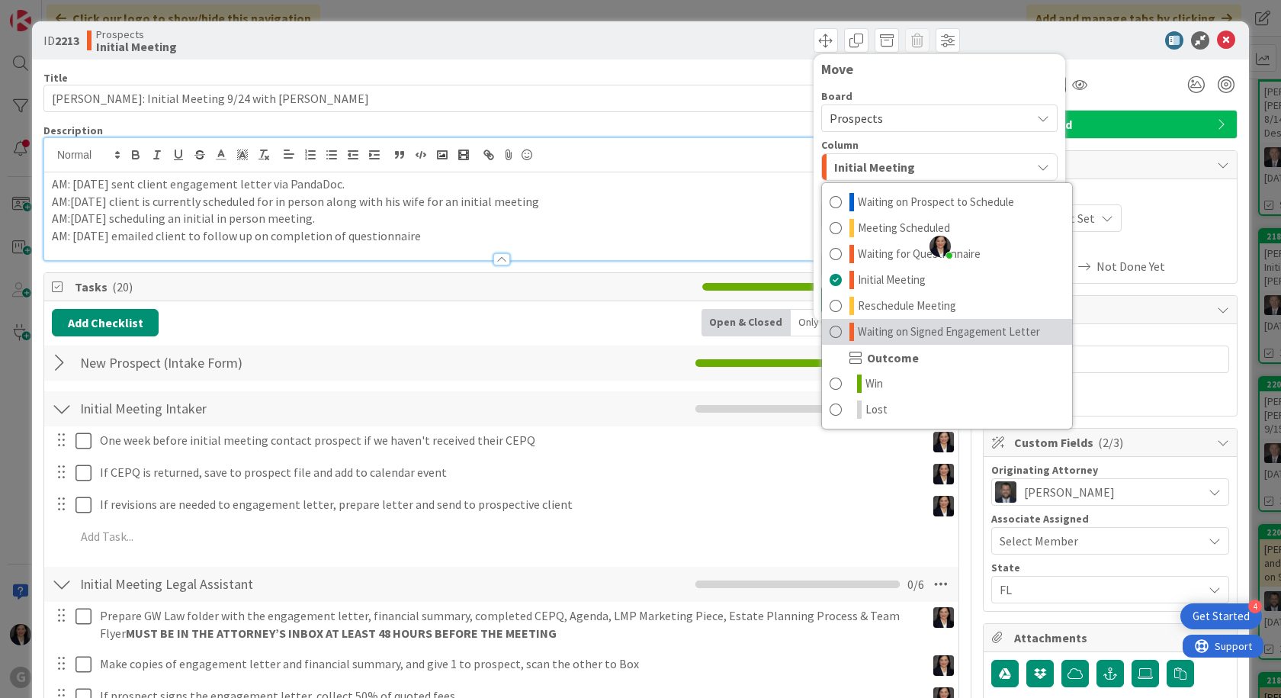
click at [863, 326] on span "Waiting on Signed Engagement Letter" at bounding box center [949, 331] width 182 height 18
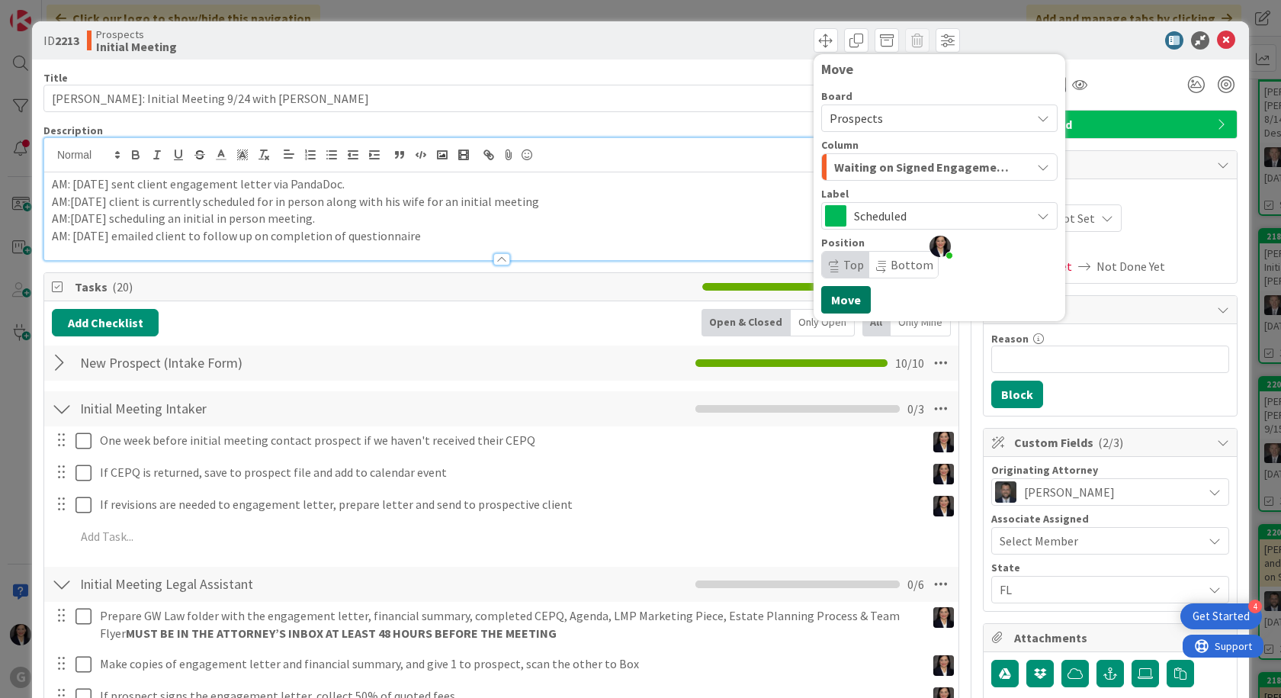
click at [836, 295] on button "Move" at bounding box center [846, 299] width 50 height 27
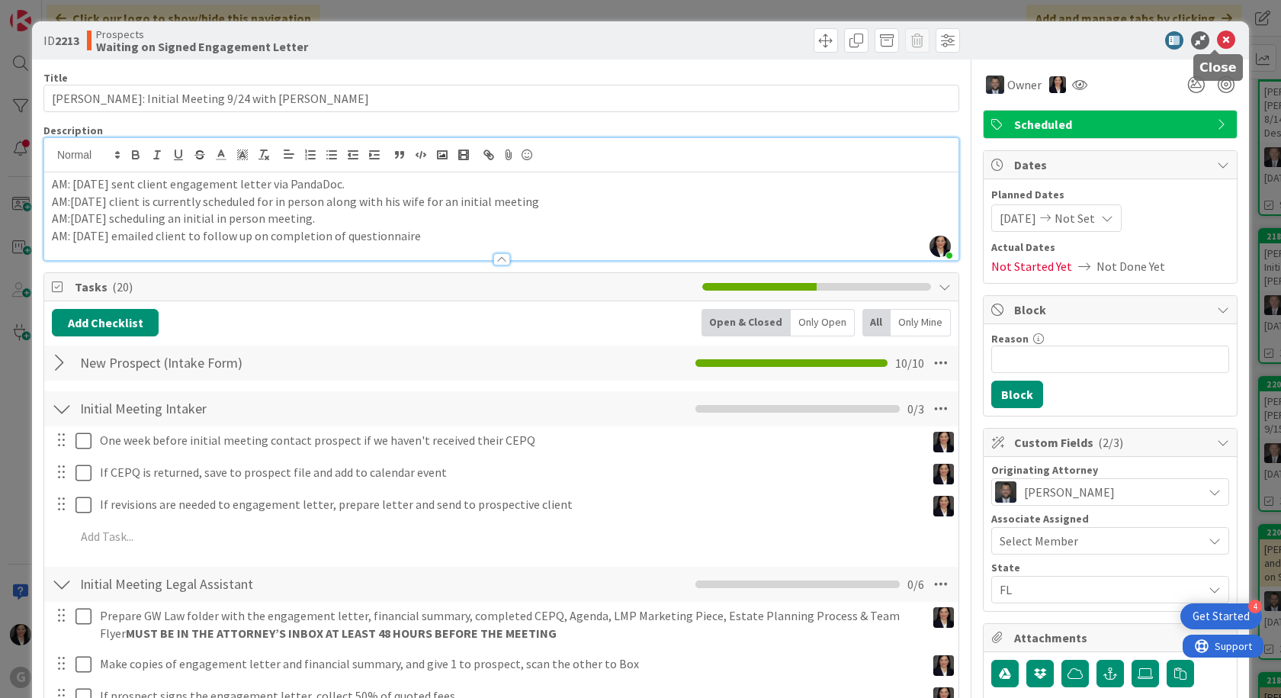
click at [1217, 37] on icon at bounding box center [1226, 40] width 18 height 18
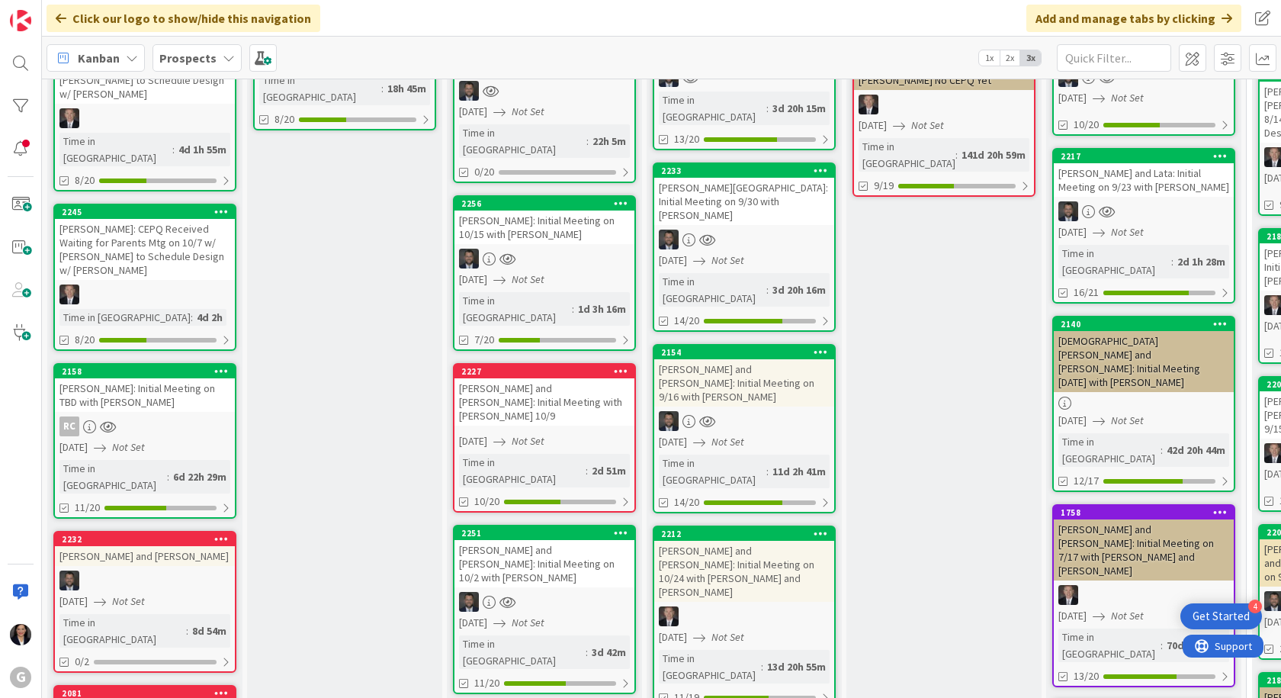
scroll to position [229, 0]
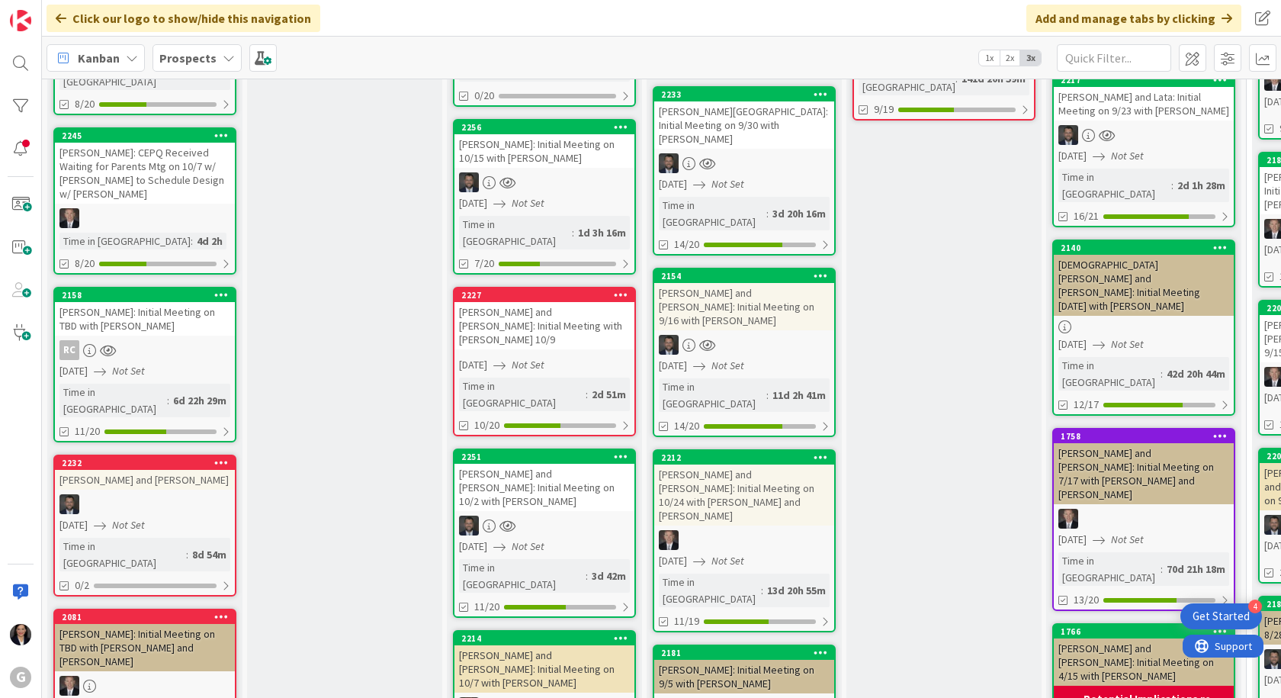
click at [737, 335] on div at bounding box center [744, 345] width 180 height 20
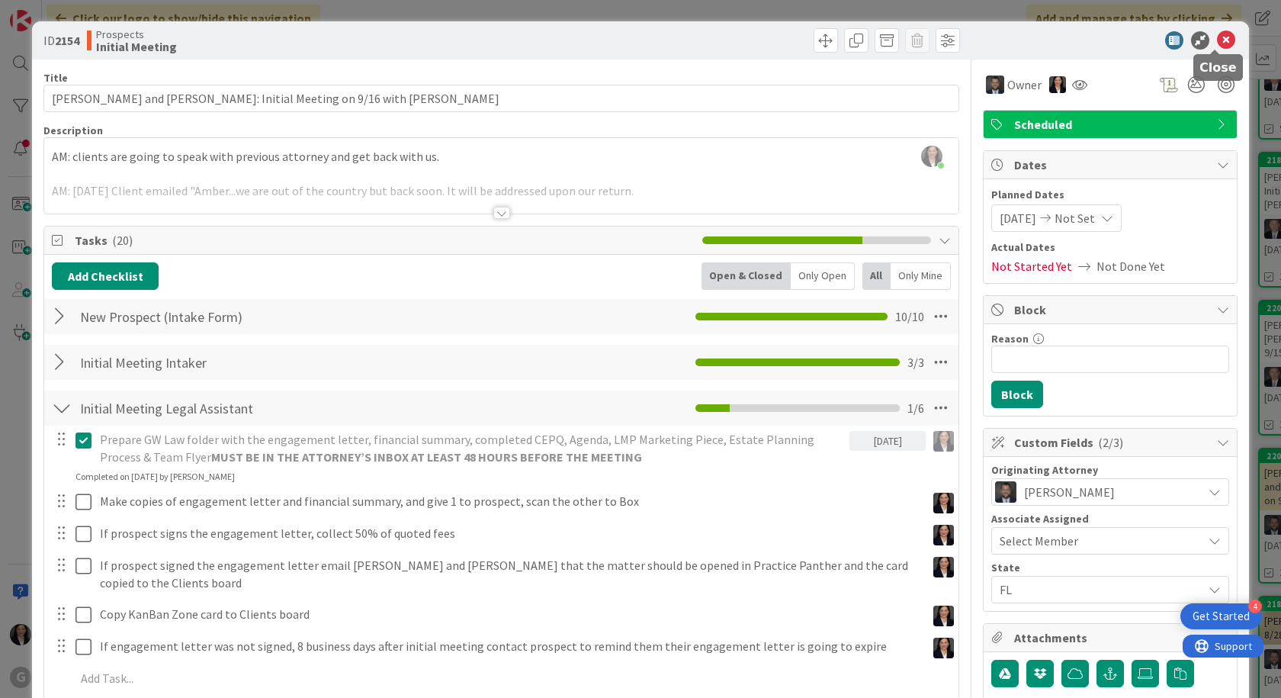
click at [1217, 43] on icon at bounding box center [1226, 40] width 18 height 18
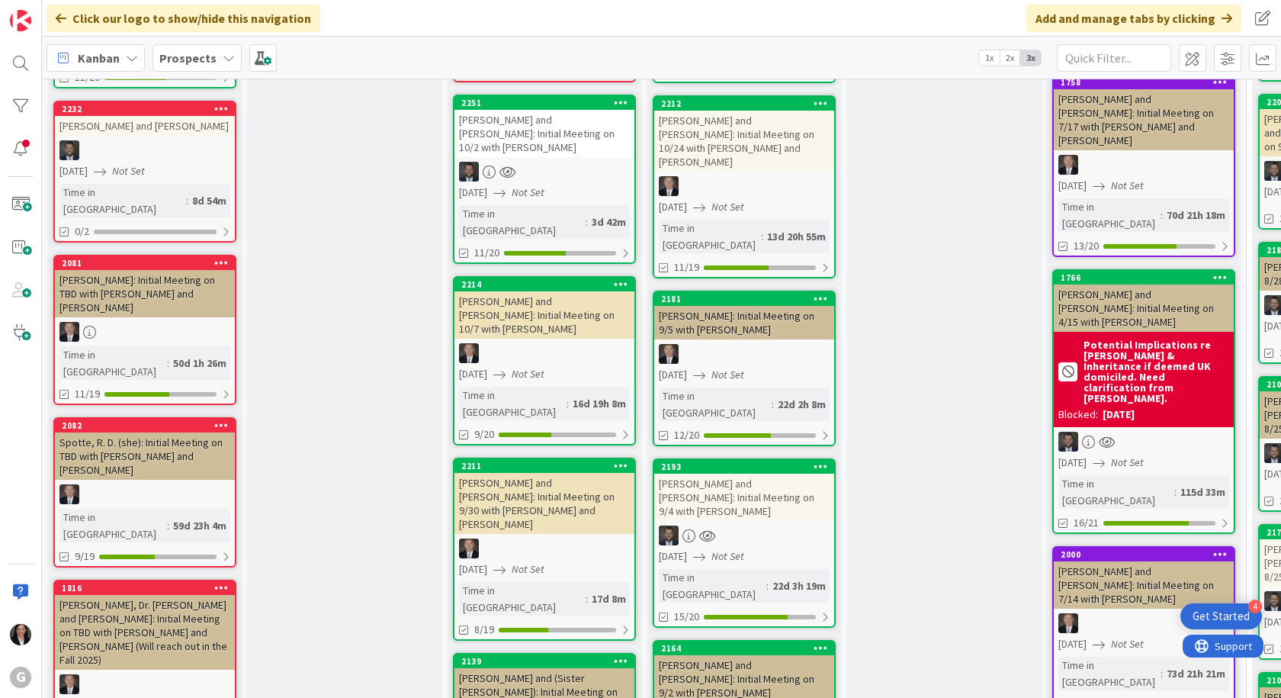
scroll to position [610, 0]
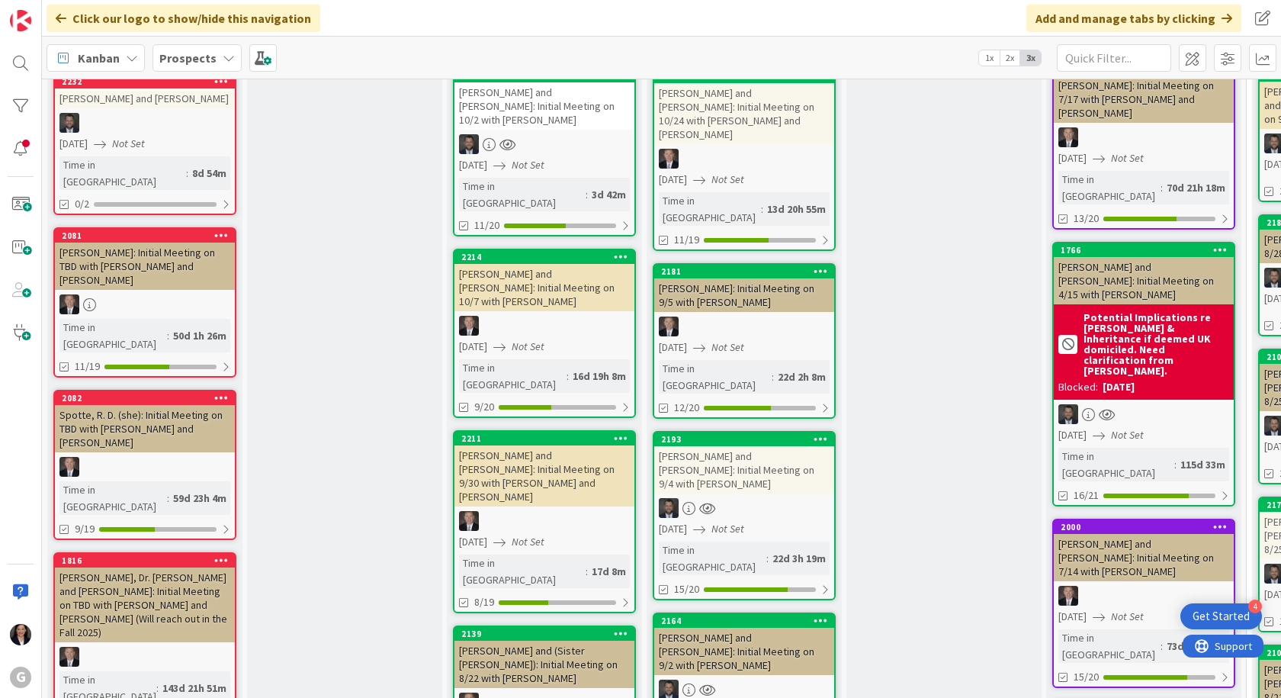
click at [771, 431] on div "2193 [PERSON_NAME] and [PERSON_NAME]: Initial Meeting on 9/4 with [PERSON_NAME]…" at bounding box center [744, 515] width 183 height 169
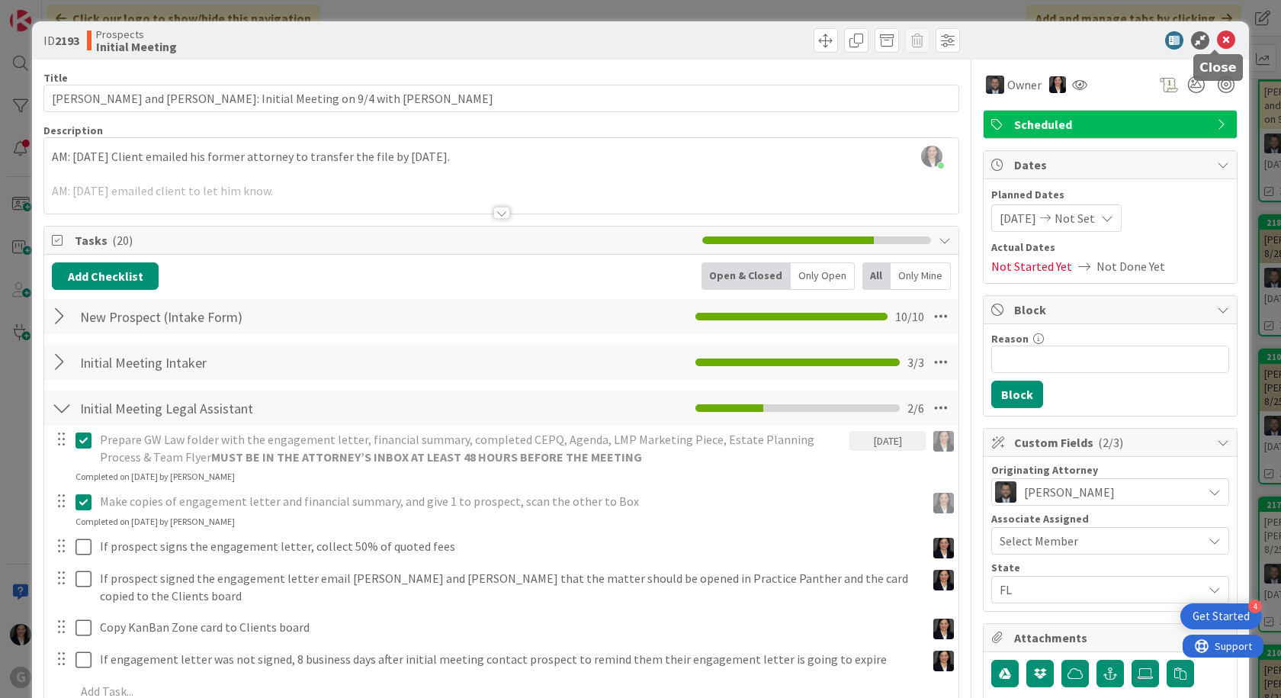
click at [1217, 43] on icon at bounding box center [1226, 40] width 18 height 18
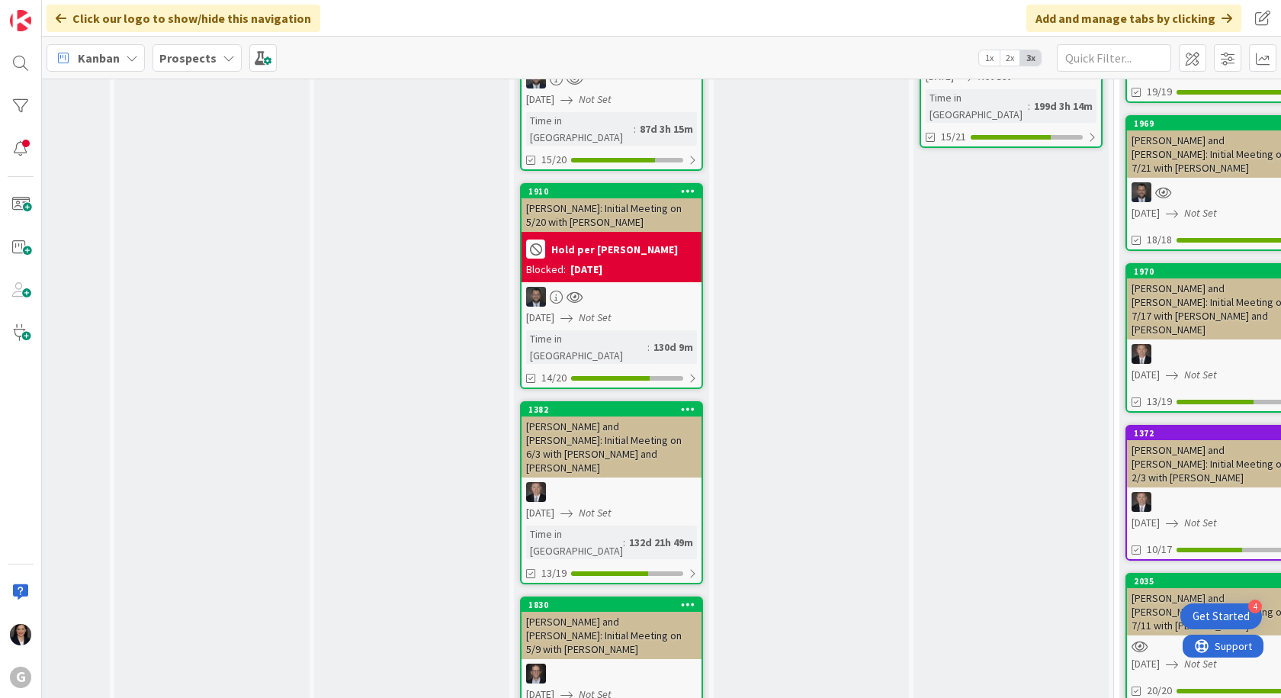
scroll to position [2821, 0]
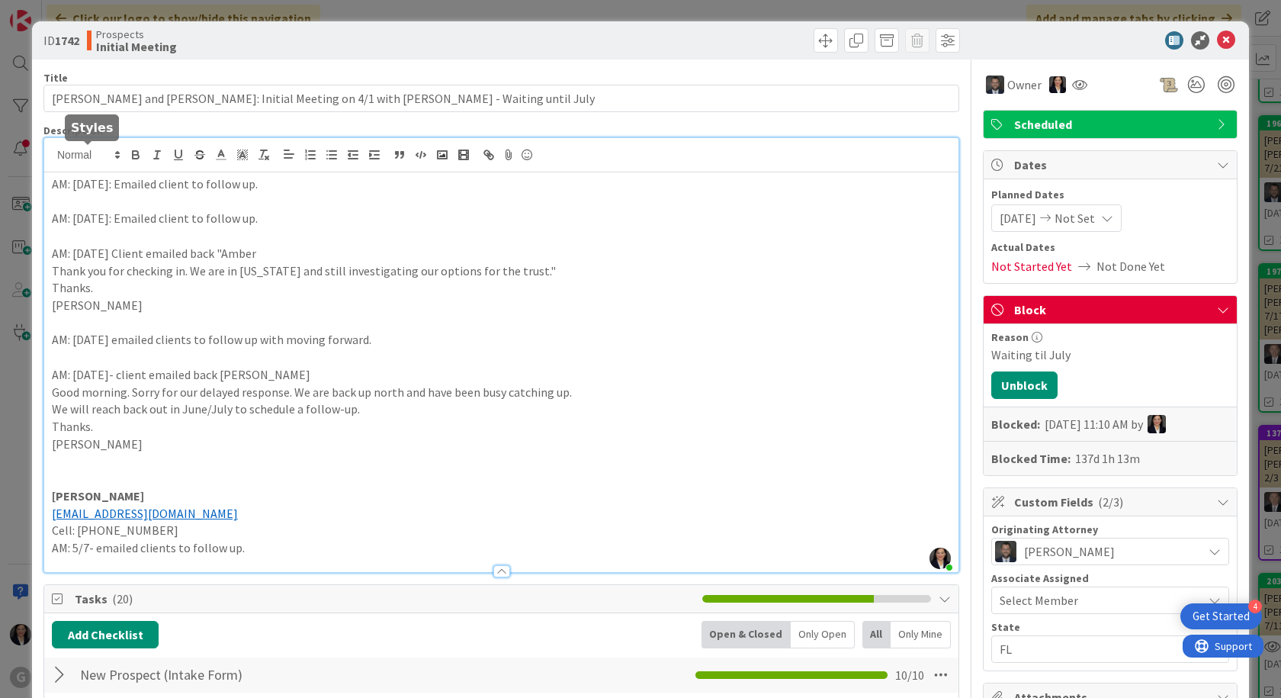
click at [51, 159] on div "[PERSON_NAME] just joined AM: [DATE]: Emailed client to follow up. AM: [DATE]: …" at bounding box center [501, 355] width 914 height 434
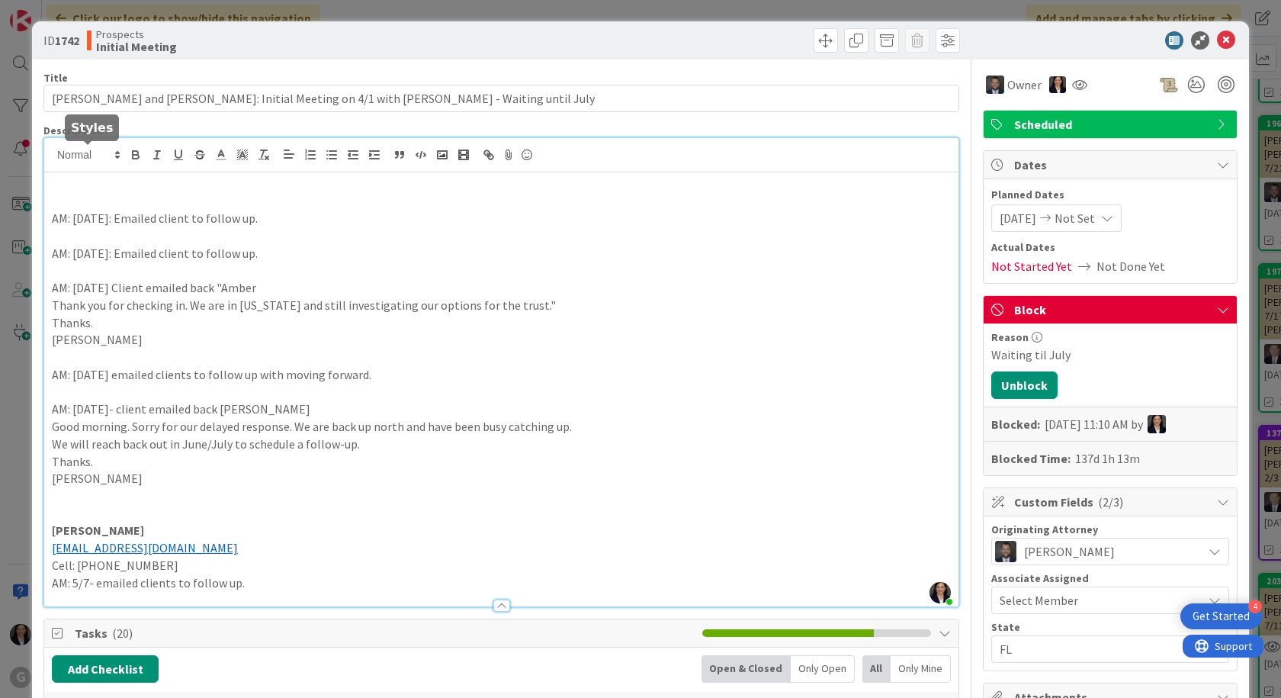
click at [74, 181] on p at bounding box center [501, 184] width 899 height 18
click at [56, 194] on p at bounding box center [501, 202] width 899 height 18
click at [83, 203] on p "AM: 9?26/25: Emailed clients to follow up. I" at bounding box center [501, 202] width 899 height 18
click at [290, 205] on p "AM: [DATE]: Emailed clients to follow up. I" at bounding box center [501, 202] width 899 height 18
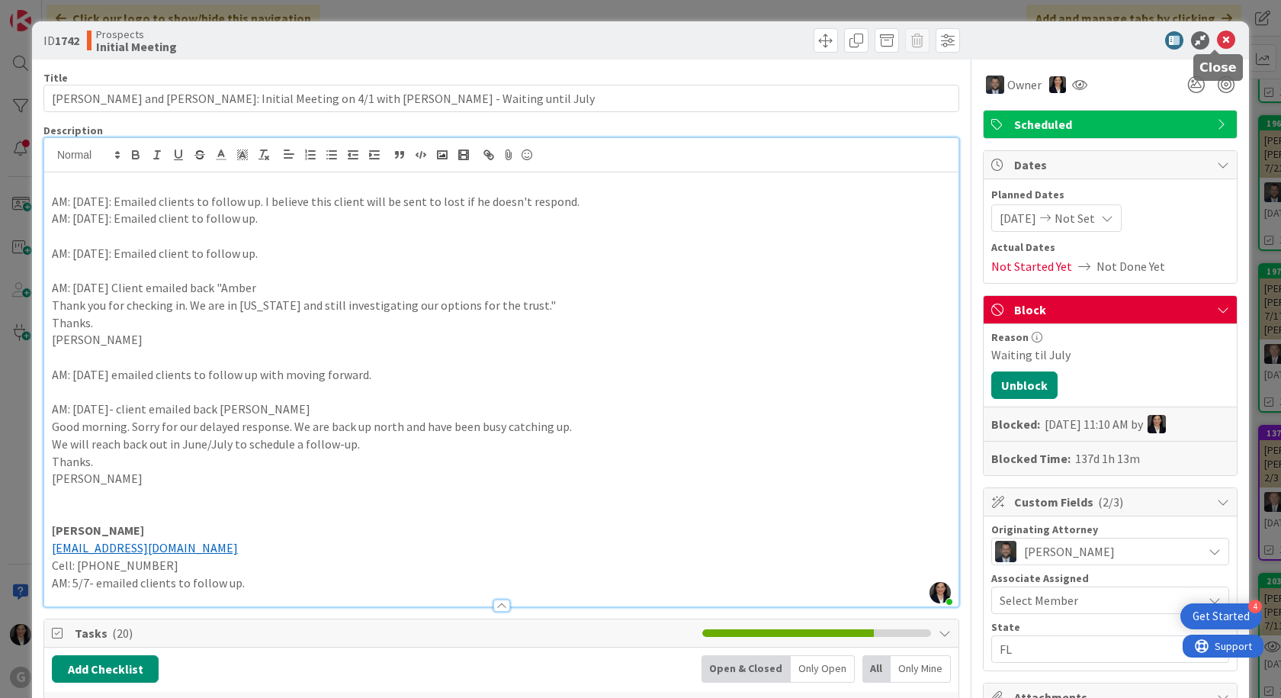
click at [1217, 40] on icon at bounding box center [1226, 40] width 18 height 18
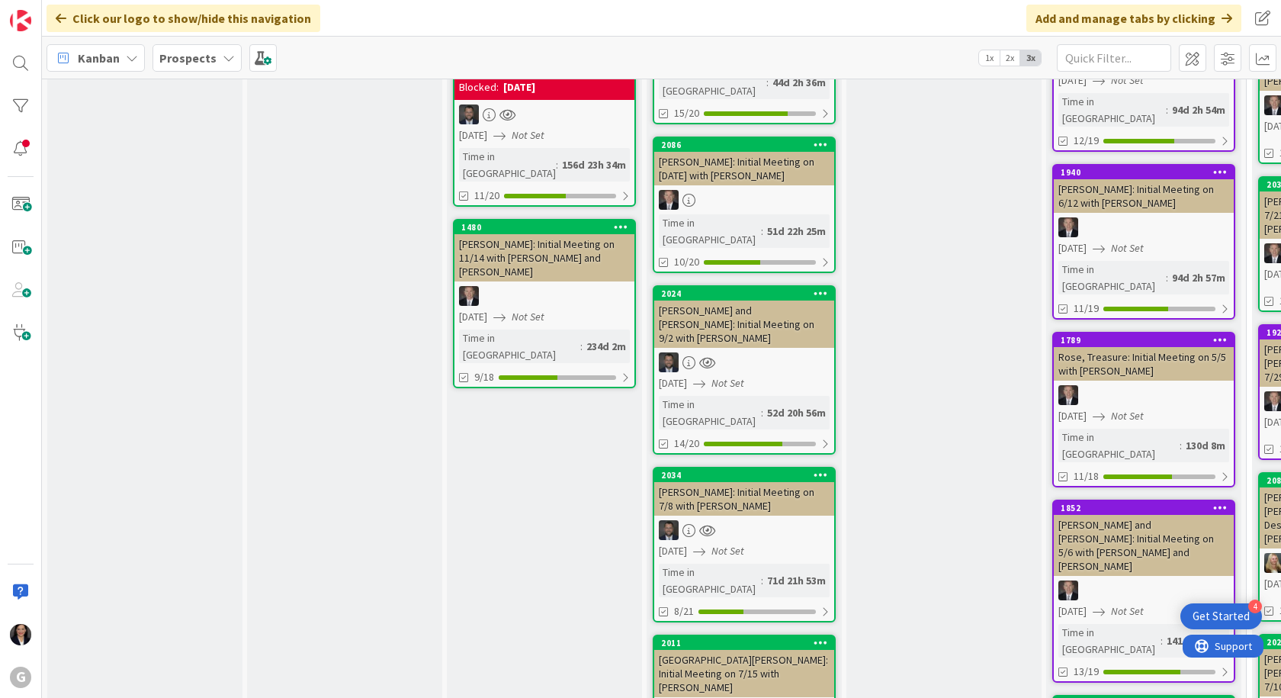
scroll to position [1982, 0]
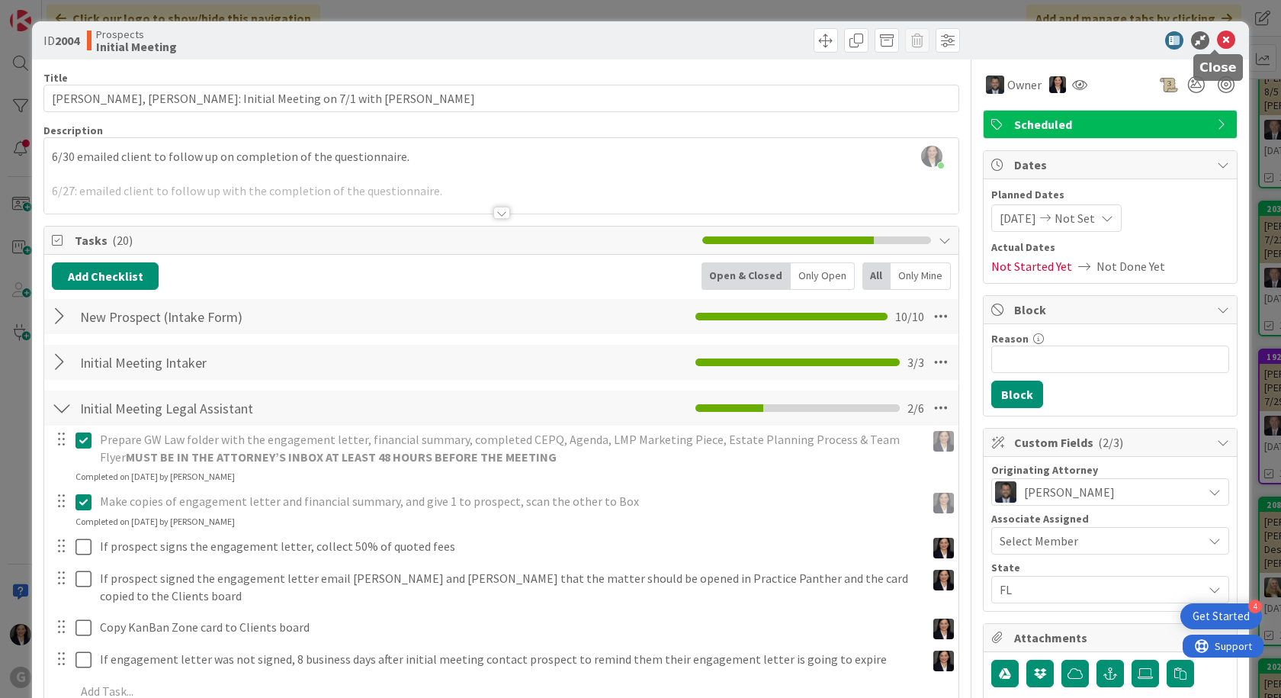
click at [1217, 40] on icon at bounding box center [1226, 40] width 18 height 18
